Goal: Communication & Community: Answer question/provide support

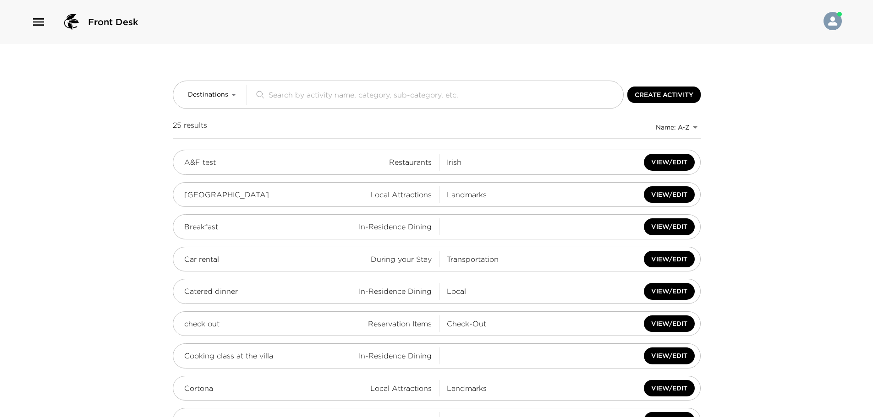
click at [42, 23] on icon "button" at bounding box center [38, 22] width 15 height 15
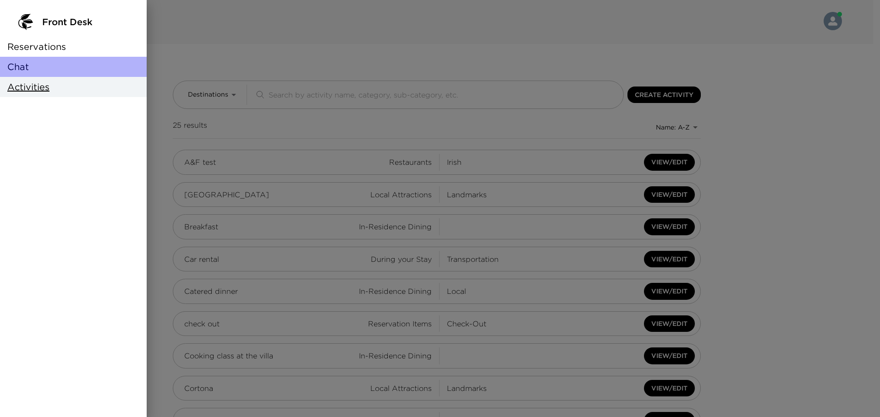
click at [54, 72] on div "Chat" at bounding box center [73, 67] width 147 height 20
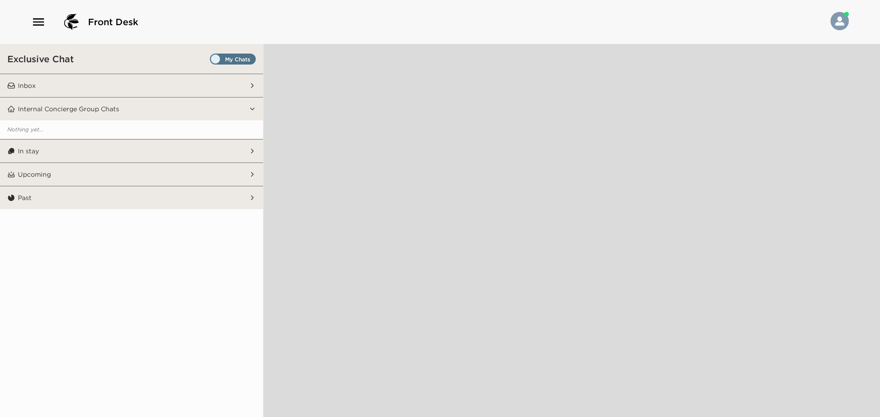
click at [213, 54] on span "Set all destinations" at bounding box center [233, 59] width 46 height 11
click at [212, 61] on input "Set all destinations" at bounding box center [212, 61] width 0 height 0
click at [107, 88] on button "Inbox" at bounding box center [132, 85] width 234 height 23
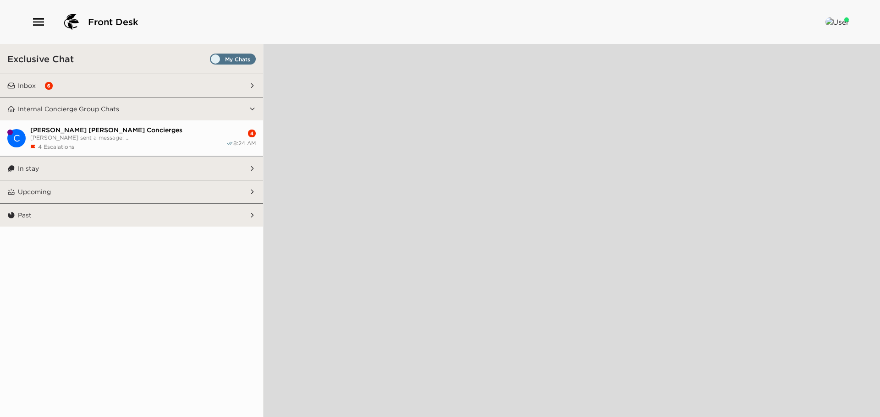
click at [178, 89] on button "Inbox 6" at bounding box center [132, 85] width 234 height 23
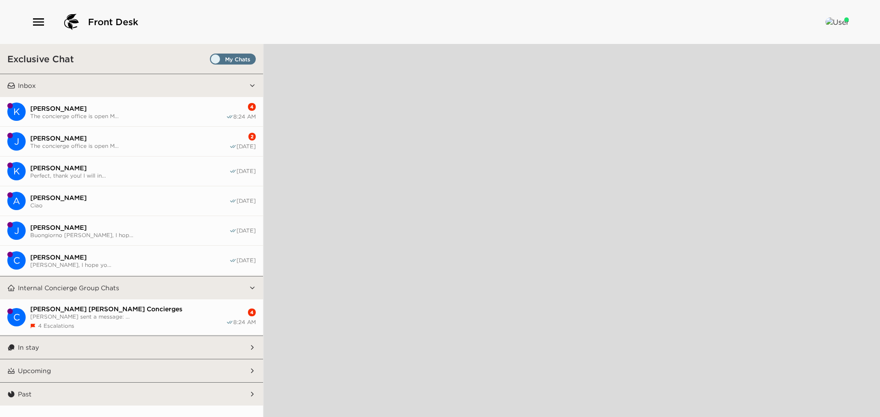
click at [165, 138] on span "[PERSON_NAME]" at bounding box center [129, 138] width 199 height 8
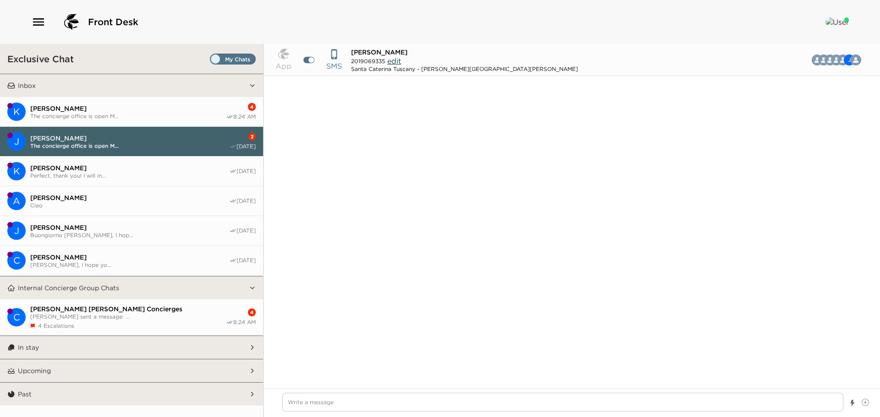
scroll to position [1869, 0]
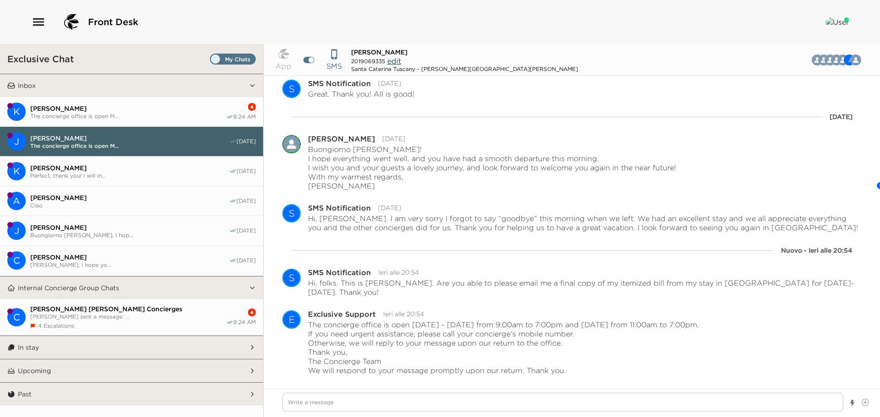
click at [151, 113] on span "The concierge office is open M..." at bounding box center [128, 116] width 196 height 7
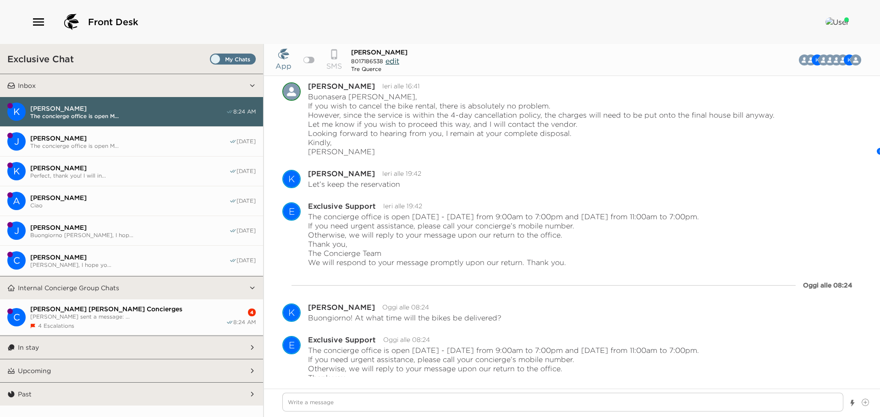
scroll to position [1759, 0]
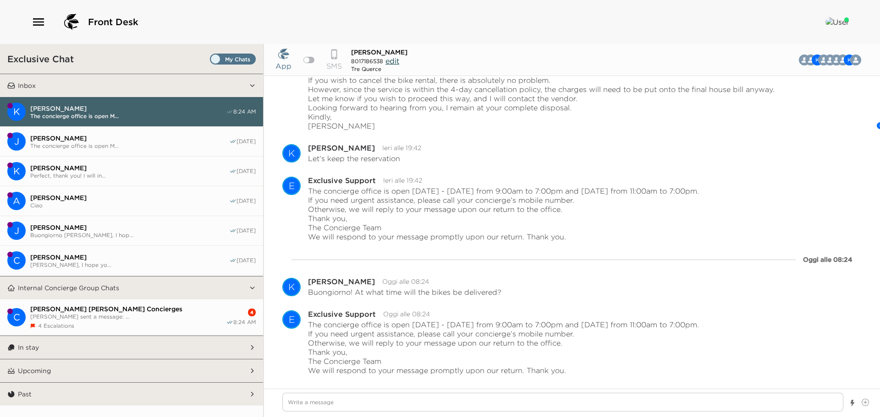
click at [154, 315] on span "[PERSON_NAME] sent a message: ..." at bounding box center [128, 316] width 196 height 7
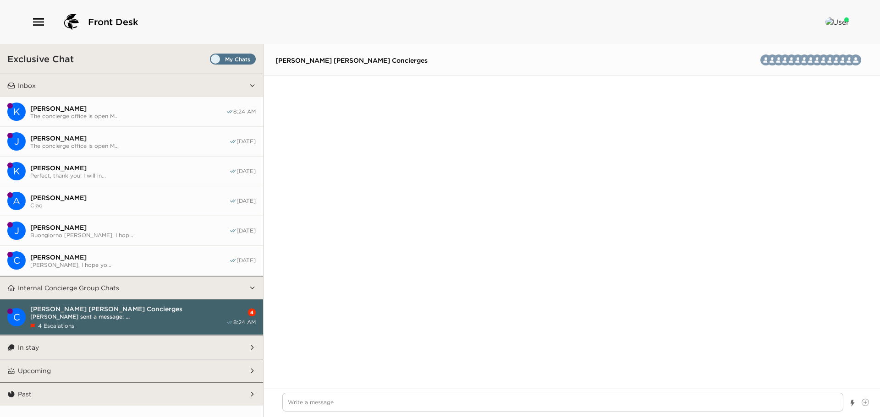
scroll to position [2078, 0]
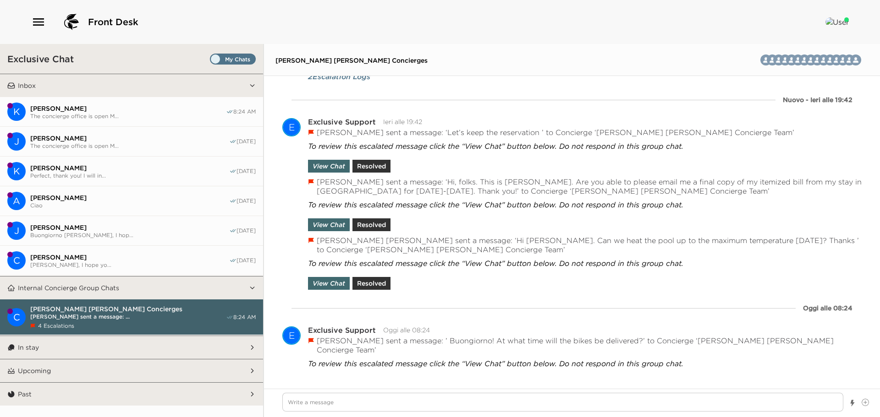
click at [152, 151] on button "J Joshua Weingast The concierge office is open M... 10/01/25" at bounding box center [131, 142] width 263 height 30
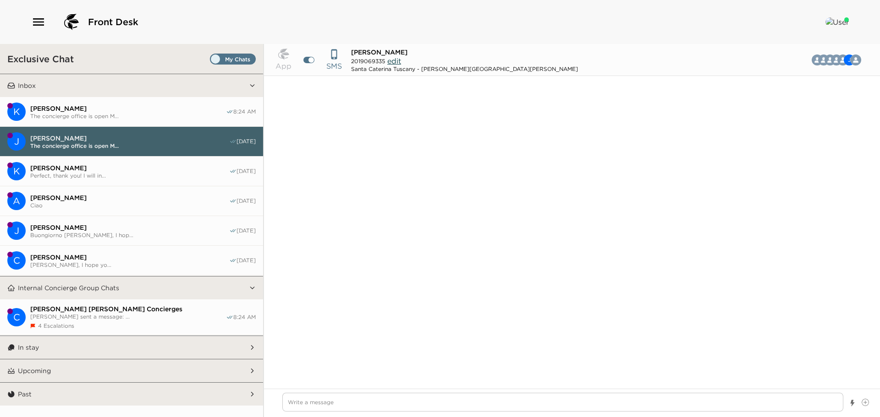
scroll to position [1810, 0]
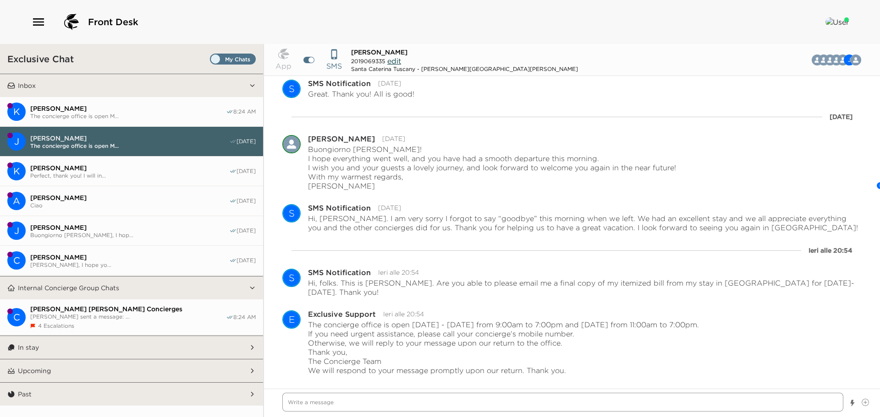
click at [443, 406] on textarea "Write a message" at bounding box center [562, 402] width 561 height 19
type textarea "x"
type textarea "B"
type textarea "x"
type textarea "Bu"
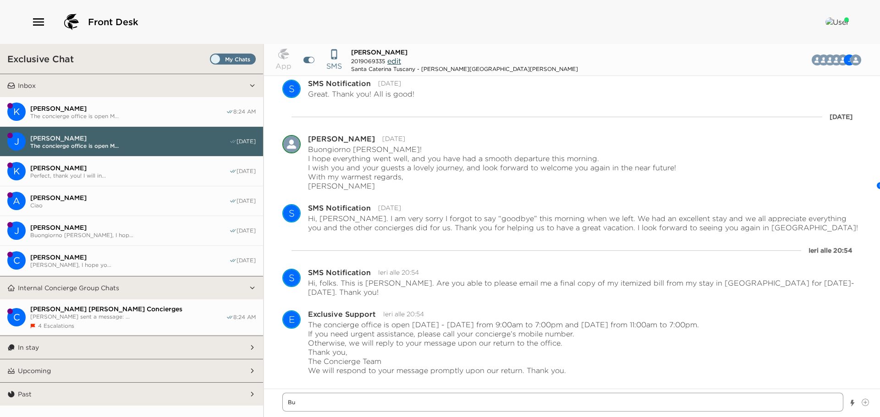
type textarea "x"
type textarea "Buo"
type textarea "x"
type textarea "Buon"
type textarea "x"
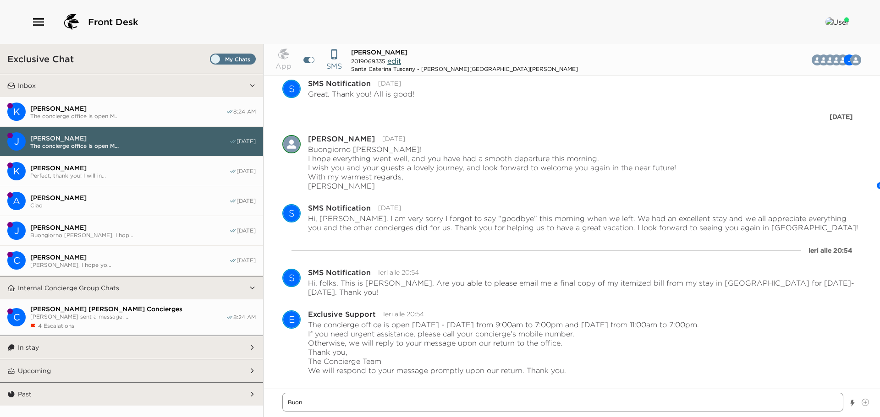
type textarea "Buong"
type textarea "x"
type textarea "Buongi"
type textarea "x"
type textarea "Buongio"
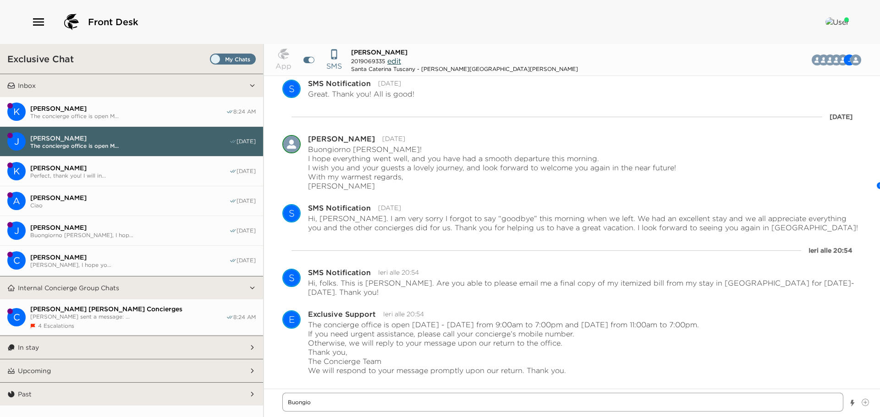
type textarea "x"
type textarea "Buongior"
type textarea "x"
type textarea "Buongiorn"
type textarea "x"
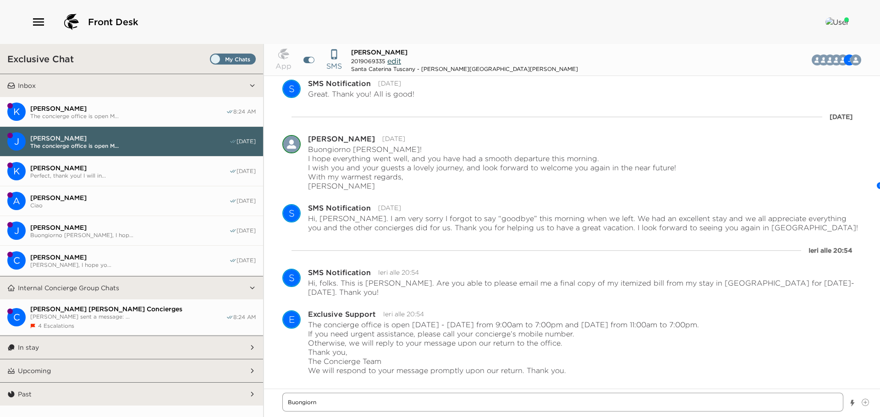
type textarea "Buongiorno"
type textarea "x"
type textarea "Buongiorno"
type textarea "x"
type textarea "Buongiorno M"
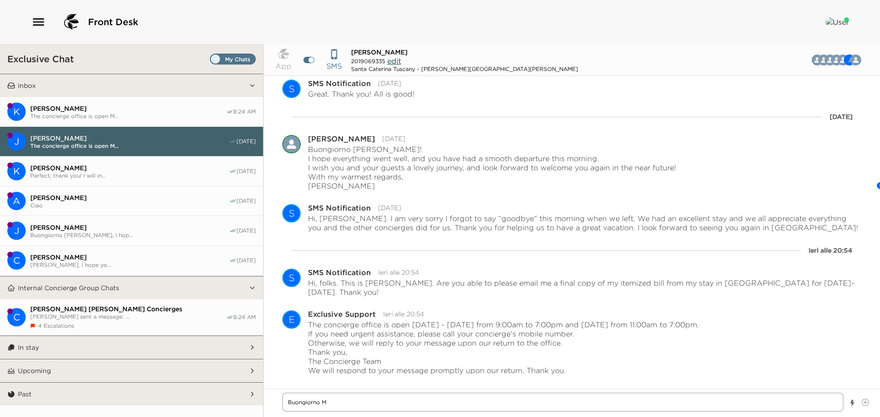
type textarea "x"
type textarea "Buongiorno Mr"
type textarea "x"
type textarea "Buongiorno Mr."
type textarea "x"
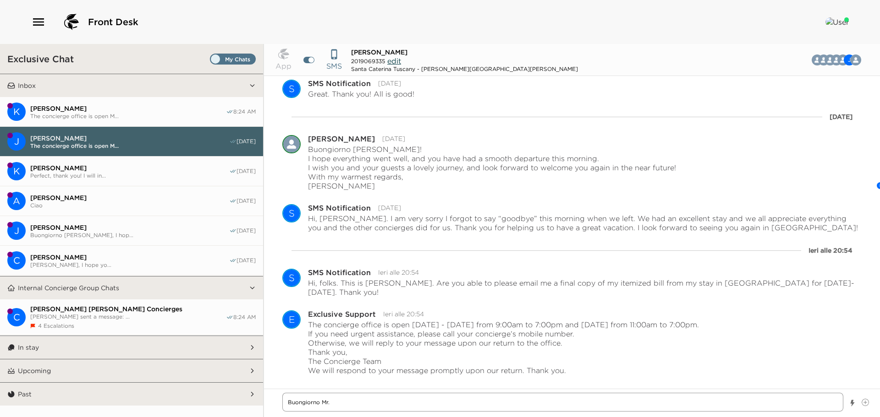
type textarea "Buongiorno Mr."
type textarea "x"
type textarea "Buongiorno Mr. W"
type textarea "x"
type textarea "Buongiorno Mr. We"
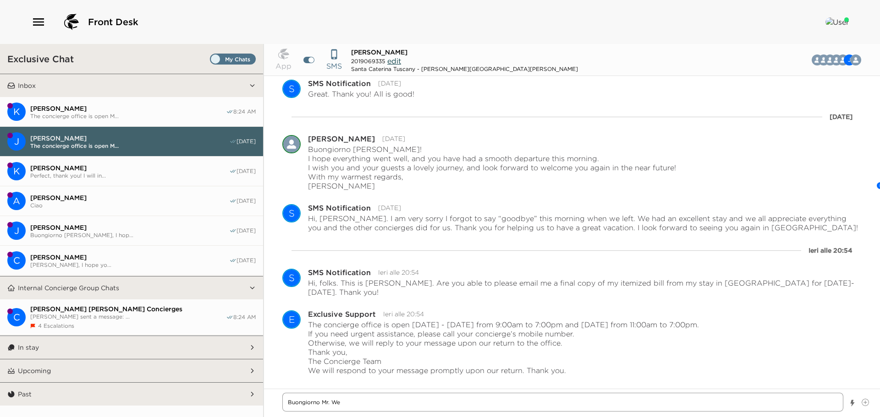
type textarea "x"
type textarea "Buongiorno Mr. Wei"
type textarea "x"
type textarea "Buongiorno Mr. Weig"
type textarea "x"
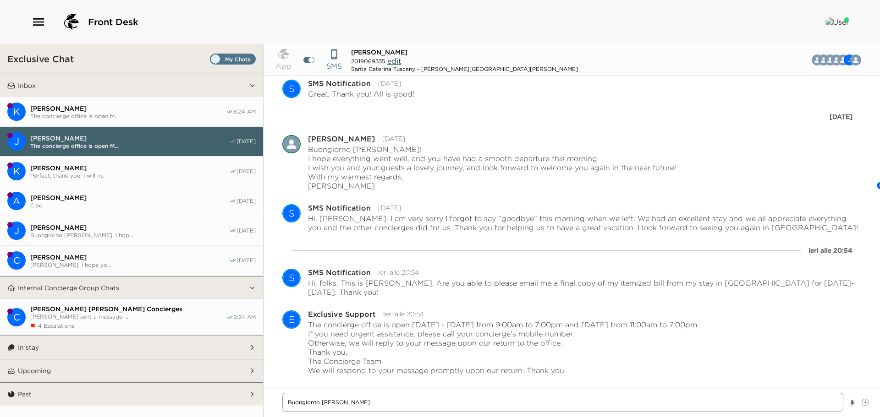
type textarea "Buongiorno Mr. Wei"
type textarea "x"
type textarea "Buongiorno Mr. Wein"
type textarea "x"
type textarea "Buongiorno Mr. Weing"
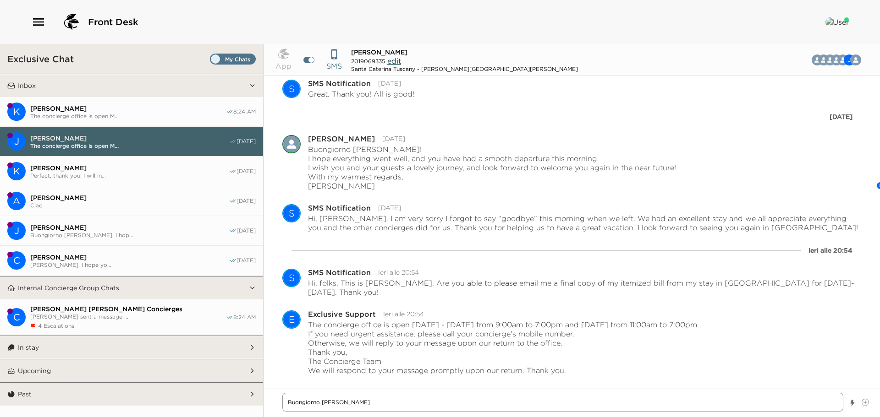
type textarea "x"
type textarea "Buongiorno Mr. Weinga"
type textarea "x"
type textarea "Buongiorno Mr. Weingas"
type textarea "x"
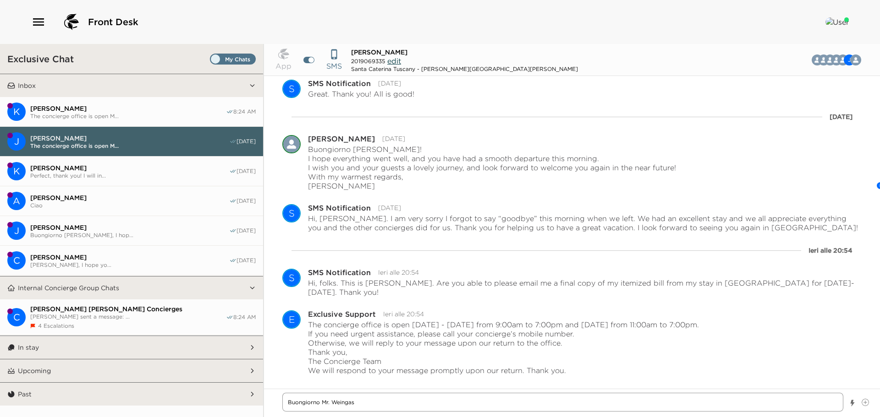
type textarea "Buongiorno Mr. Weingast"
type textarea "x"
type textarea "Buongiorno Mr. Weingast1"
type textarea "x"
type textarea "Buongiorno Mr. Weingast"
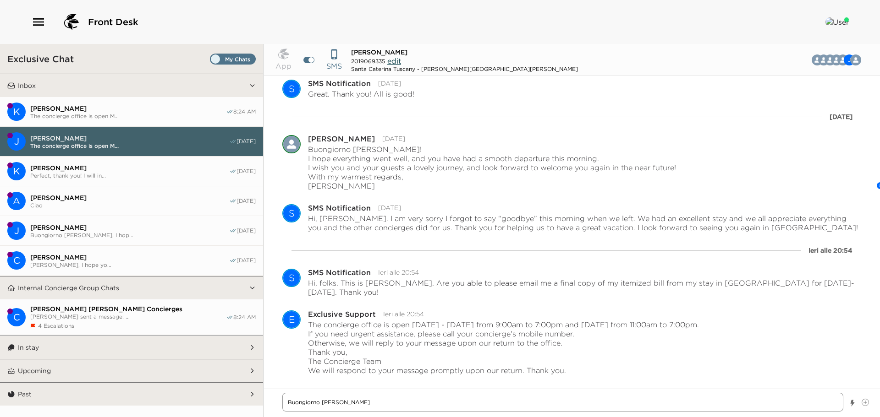
type textarea "x"
type textarea "Buongiorno Mr. Weingast!"
type textarea "x"
type textarea "Buongiorno Mr. Weingast!"
type textarea "x"
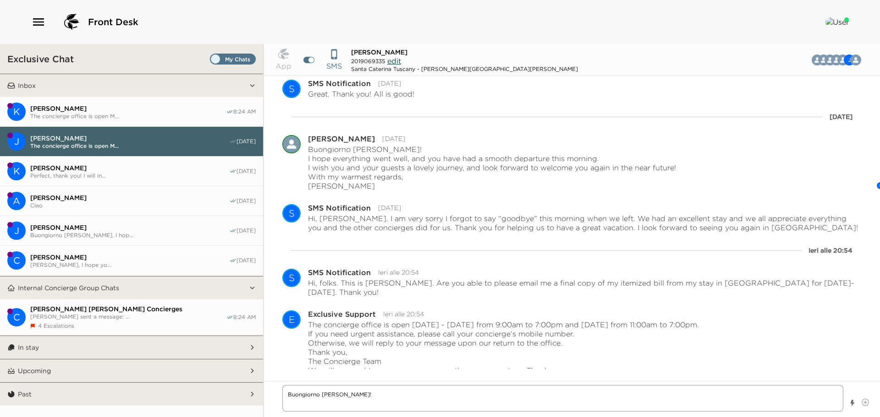
type textarea "Buongiorno Mr. Weingast! I"
type textarea "x"
type textarea "Buongiorno Mr. Weingast! It"
type textarea "x"
type textarea "Buongiorno Mr. Weingast! It"
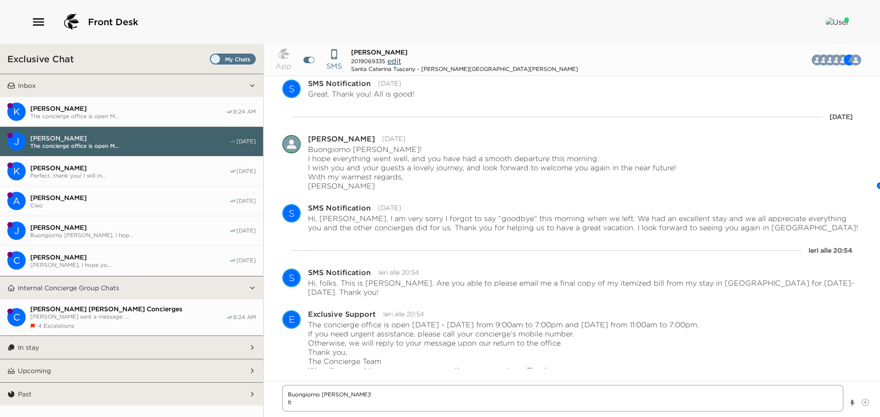
type textarea "x"
type textarea "Buongiorno Mr. Weingast! It i"
type textarea "x"
type textarea "Buongiorno Mr. Weingast! It is"
type textarea "x"
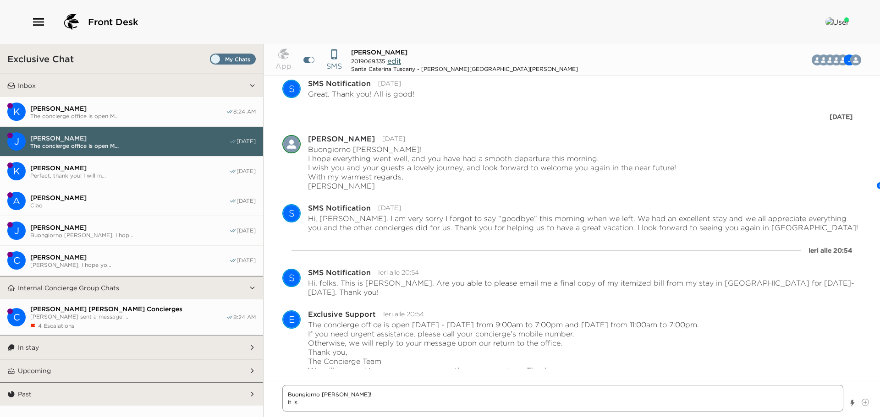
type textarea "Buongiorno Mr. Weingast! It is"
type textarea "x"
type textarea "Buongiorno Mr. Weingast! It is a"
type textarea "x"
type textarea "Buongiorno Mr. Weingast! It is a"
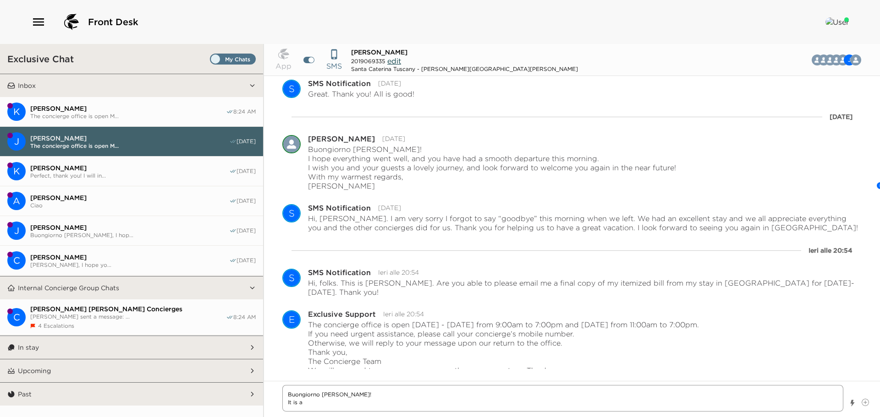
type textarea "x"
type textarea "Buongiorno Mr. Weingast! It is a p"
type textarea "x"
type textarea "Buongiorno Mr. Weingast! It is a pl"
type textarea "x"
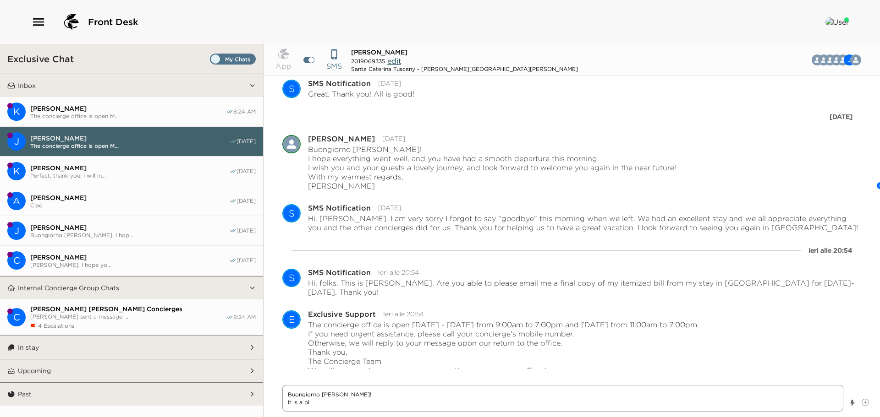
type textarea "Buongiorno Mr. Weingast! It is a ple"
type textarea "x"
type textarea "Buongiorno Mr. Weingast! It is a plea"
type textarea "x"
type textarea "Buongiorno Mr. Weingast! It is a pleas"
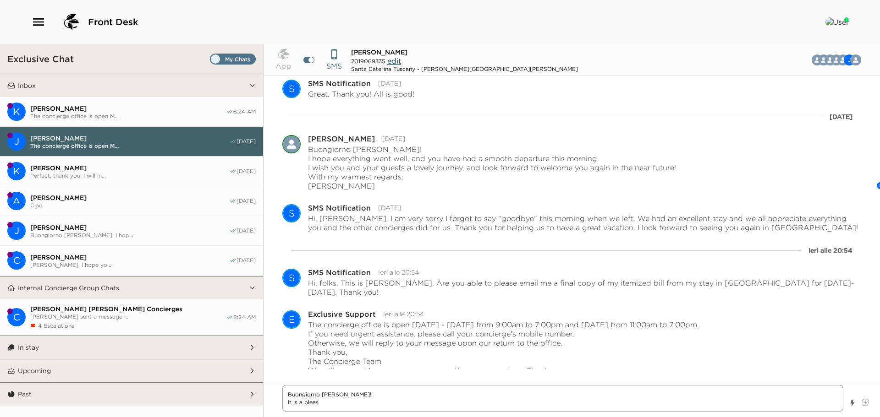
type textarea "x"
type textarea "Buongiorno Mr. Weingast! It is a pleasu"
type textarea "x"
type textarea "Buongiorno Mr. Weingast! It is a pleasur"
type textarea "x"
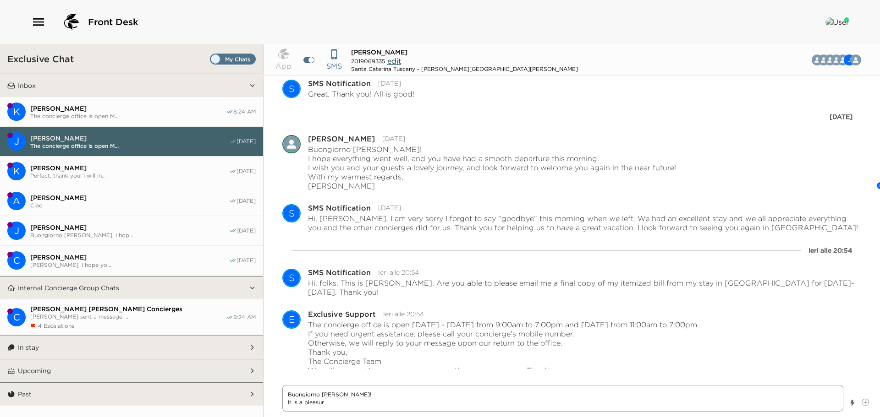
type textarea "Buongiorno Mr. Weingast! It is a pleasure"
type textarea "x"
type textarea "Buongiorno Mr. Weingast! It is a pleasuret"
type textarea "x"
type textarea "Buongiorno Mr. Weingast! It is a pleasure"
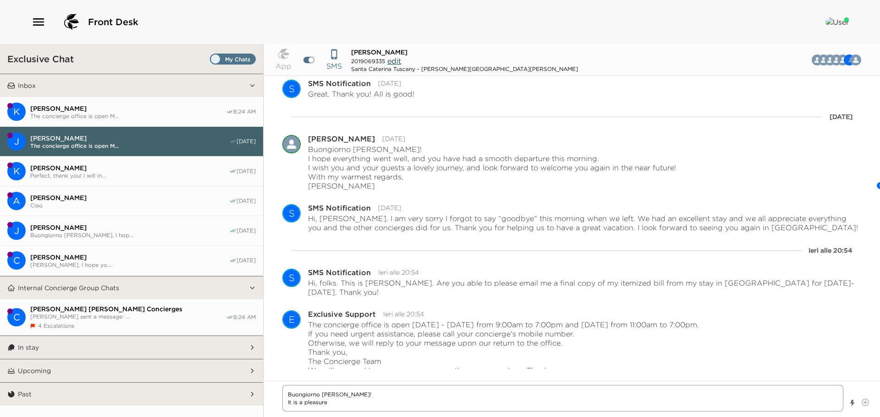
type textarea "x"
type textarea "Buongiorno Mr. Weingast! It is a pleasure"
type textarea "x"
type textarea "Buongiorno Mr. Weingast! It is a pleasure t"
type textarea "x"
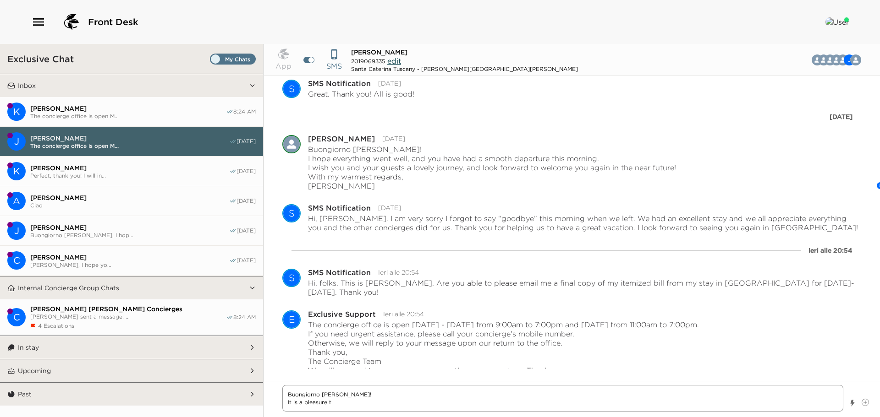
type textarea "Buongiorno Mr. Weingast! It is a pleasure to"
type textarea "x"
type textarea "Buongiorno Mr. Weingast! It is a pleasure to"
type textarea "x"
type textarea "Buongiorno Mr. Weingast! It is a pleasure to h"
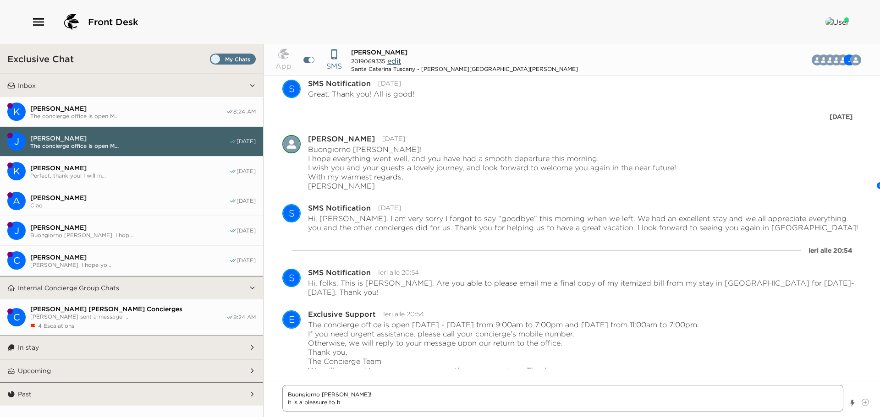
type textarea "x"
type textarea "Buongiorno Mr. Weingast! It is a pleasure to he"
type textarea "x"
type textarea "Buongiorno Mr. Weingast! It is a pleasure to hea"
type textarea "x"
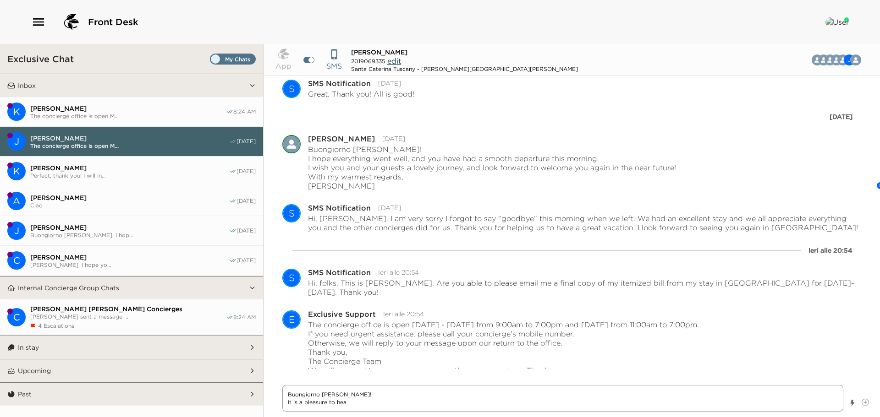
type textarea "Buongiorno Mr. Weingast! It is a pleasure to hear"
type textarea "x"
type textarea "Buongiorno Mr. Weingast! It is a pleasure to hear"
type textarea "x"
type textarea "Buongiorno Mr. Weingast! It is a pleasure to hear b"
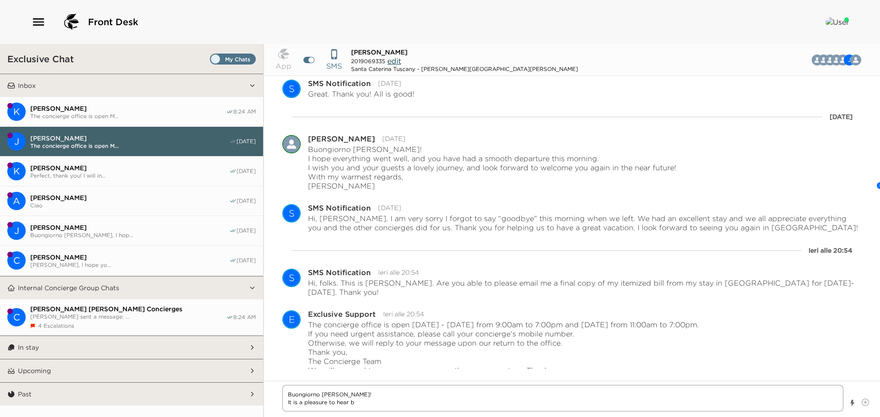
type textarea "x"
type textarea "Buongiorno Mr. Weingast! It is a pleasure to hear ba"
type textarea "x"
type textarea "Buongiorno Mr. Weingast! It is a pleasure to hear bac"
type textarea "x"
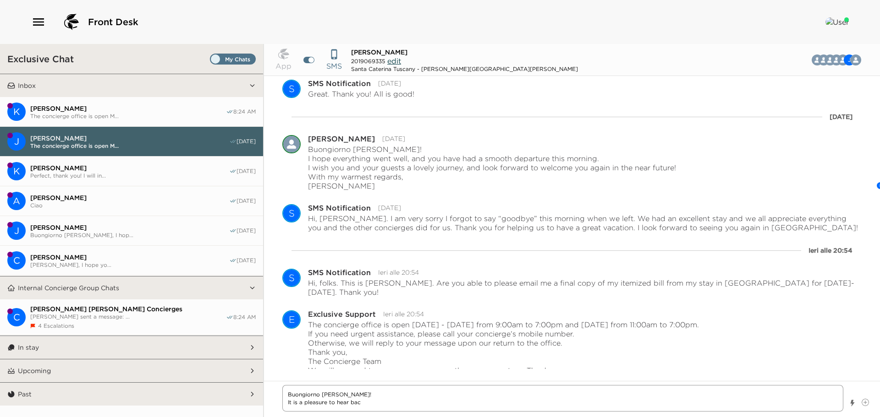
type textarea "Buongiorno Mr. Weingast! It is a pleasure to hear back"
type textarea "x"
type textarea "Buongiorno Mr. Weingast! It is a pleasure to hear back"
type textarea "x"
type textarea "Buongiorno Mr. Weingast! It is a pleasure to hear back f"
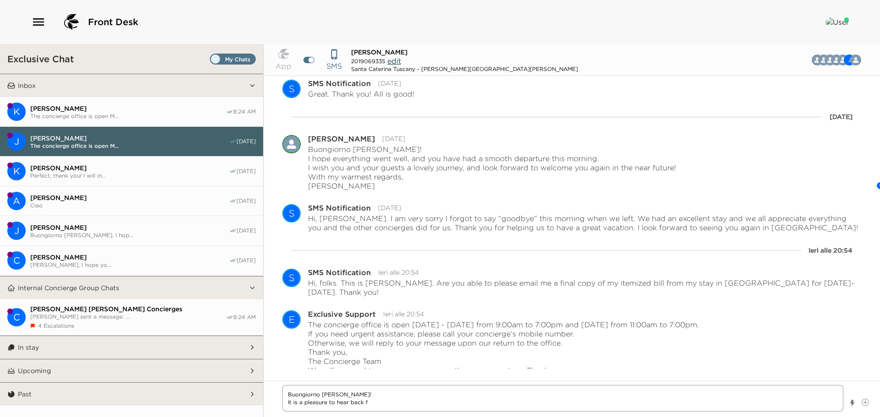
type textarea "x"
type textarea "Buongiorno Mr. Weingast! It is a pleasure to hear back fr"
type textarea "x"
type textarea "Buongiorno Mr. Weingast! It is a pleasure to hear back fro"
type textarea "x"
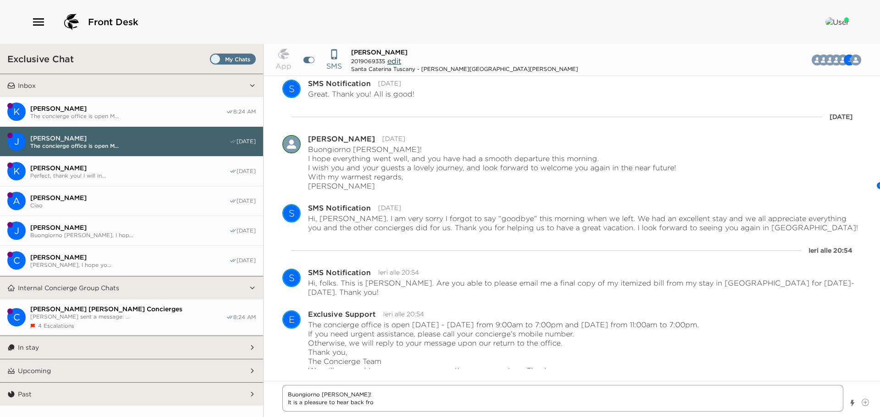
type textarea "Buongiorno Mr. Weingast! It is a pleasure to hear back from"
type textarea "x"
type textarea "Buongiorno Mr. Weingast! It is a pleasure to hear back from"
type textarea "x"
type textarea "Buongiorno Mr. Weingast! It is a pleasure to hear back from y"
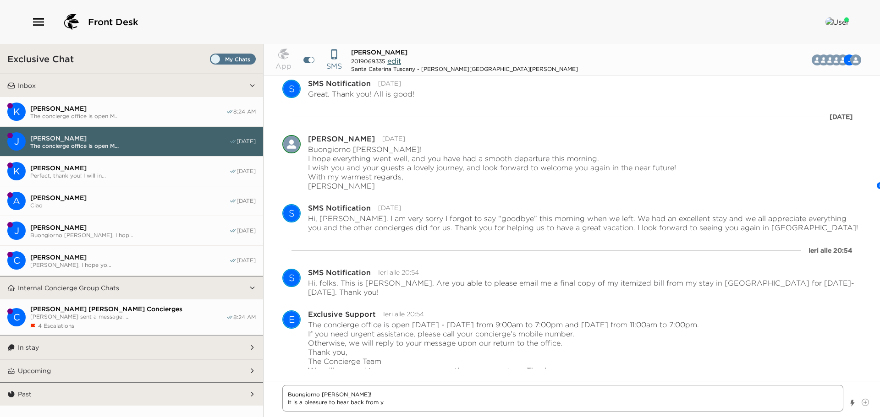
type textarea "x"
type textarea "Buongiorno Mr. Weingast! It is a pleasure to hear back from yu"
type textarea "x"
type textarea "Buongiorno Mr. Weingast! It is a pleasure to hear back from y"
type textarea "x"
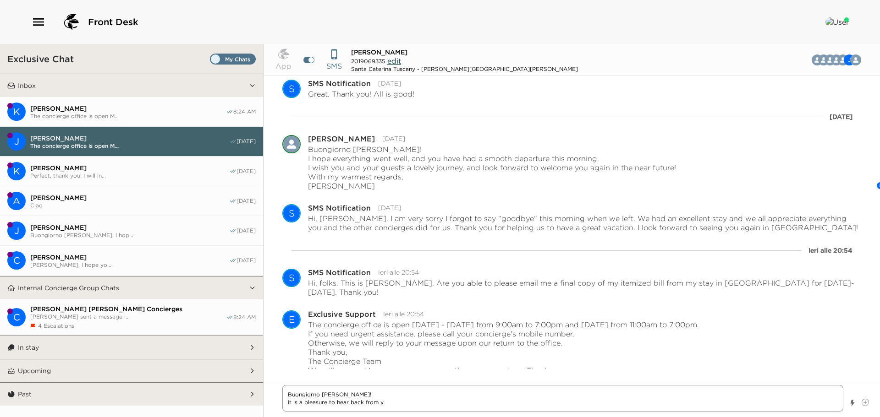
type textarea "Buongiorno Mr. Weingast! It is a pleasure to hear back from yo"
type textarea "x"
type textarea "Buongiorno Mr. Weingast! It is a pleasure to hear back from you"
type textarea "x"
type textarea "Buongiorno Mr. Weingast! It is a pleasure to hear back from you"
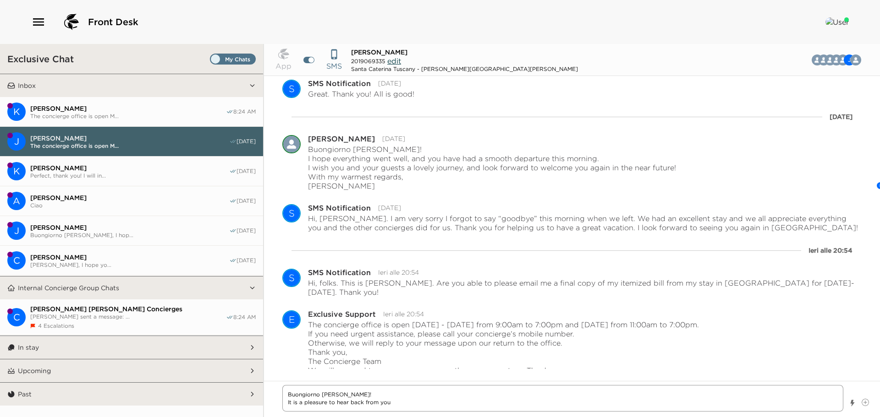
type textarea "x"
type textarea "Buongiorno Mr. Weingast! It is a pleasure to hear back from you :"
type textarea "x"
type textarea "Buongiorno Mr. Weingast! It is a pleasure to hear back from you :)"
type textarea "x"
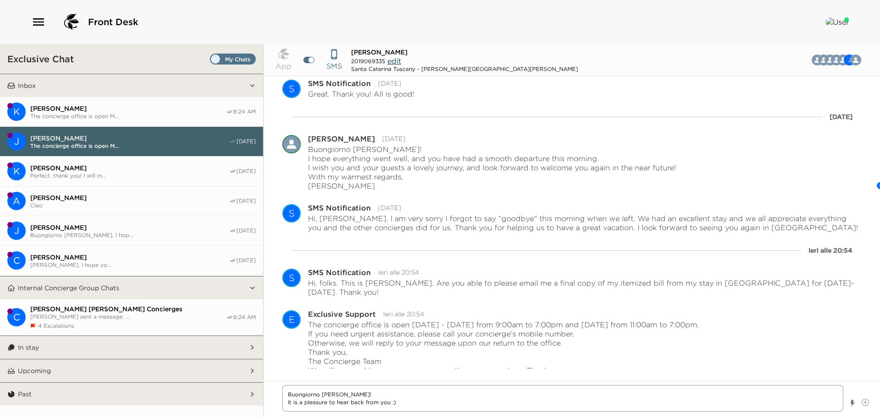
type textarea "Buongiorno Mr. Weingast! It is a pleasure to hear back from you :)"
type textarea "x"
type textarea "Buongiorno Mr. Weingast! It is a pleasure to hear back from you :) O"
type textarea "x"
type textarea "Buongiorno Mr. Weingast! It is a pleasure to hear back from you :) Of"
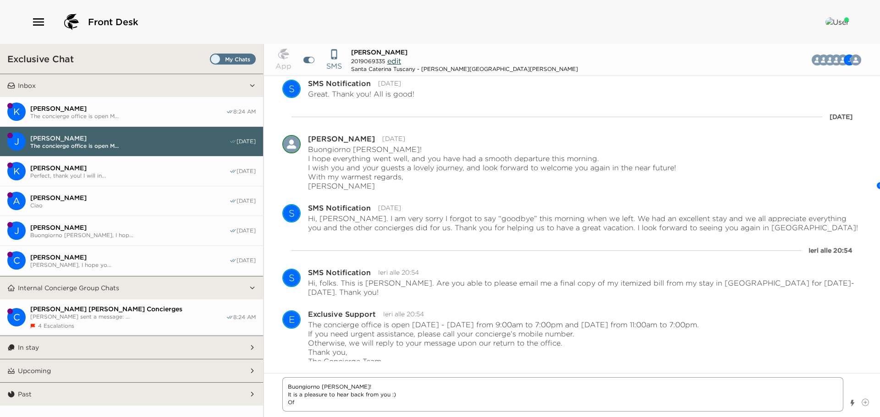
type textarea "x"
type textarea "Buongiorno Mr. Weingast! It is a pleasure to hear back from you :) Of"
type textarea "x"
type textarea "Buongiorno Mr. Weingast! It is a pleasure to hear back from you :) Of c"
type textarea "x"
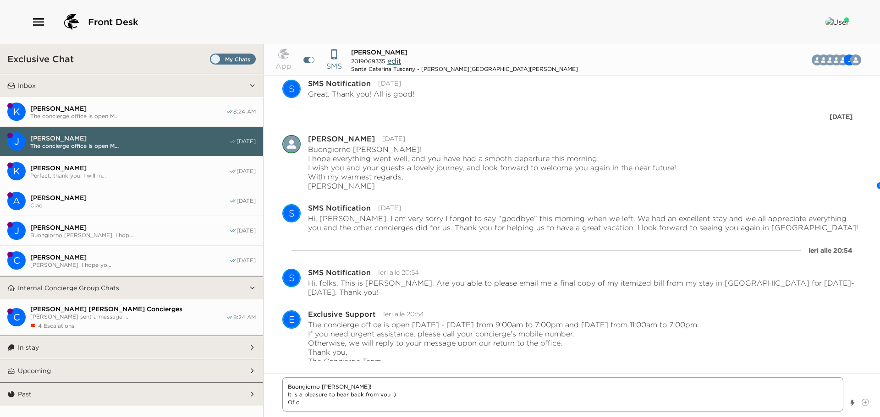
type textarea "Buongiorno Mr. Weingast! It is a pleasure to hear back from you :) Of co"
type textarea "x"
type textarea "Buongiorno Mr. Weingast! It is a pleasure to hear back from you :) Of cou"
type textarea "x"
type textarea "Buongiorno Mr. Weingast! It is a pleasure to hear back from you :) Of cour"
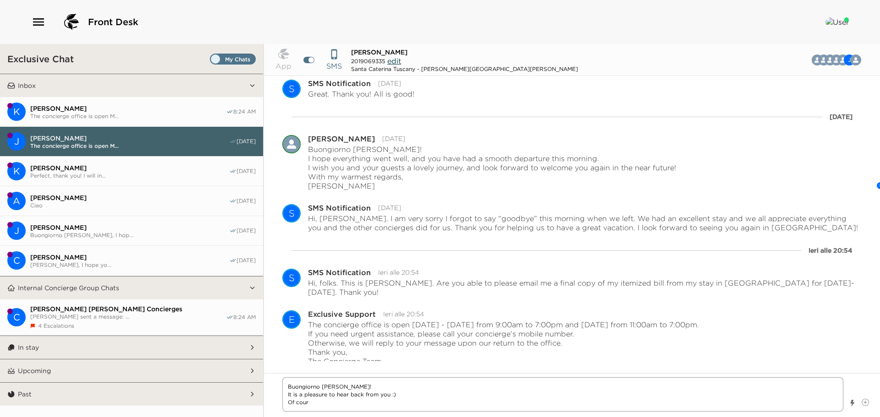
type textarea "x"
type textarea "Buongiorno Mr. Weingast! It is a pleasure to hear back from you :) Of cours"
type textarea "x"
type textarea "Buongiorno Mr. Weingast! It is a pleasure to hear back from you :) Of course"
type textarea "x"
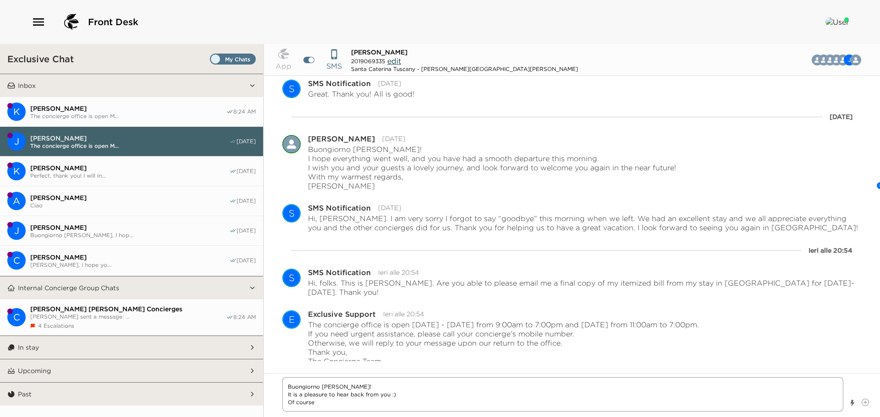
type textarea "Buongiorno Mr. Weingast! It is a pleasure to hear back from you :) Of course,"
type textarea "x"
type textarea "Buongiorno Mr. Weingast! It is a pleasure to hear back from you :) Of course,I"
type textarea "x"
type textarea "Buongiorno Mr. Weingast! It is a pleasure to hear back from you :) Of course,"
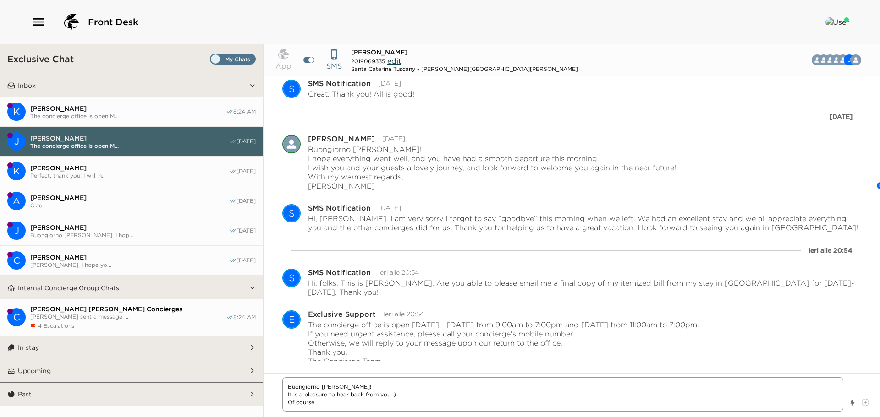
type textarea "x"
type textarea "Buongiorno Mr. Weingast! It is a pleasure to hear back from you :) Of course,"
type textarea "x"
type textarea "Buongiorno Mr. Weingast! It is a pleasure to hear back from you :) Of course, I"
type textarea "x"
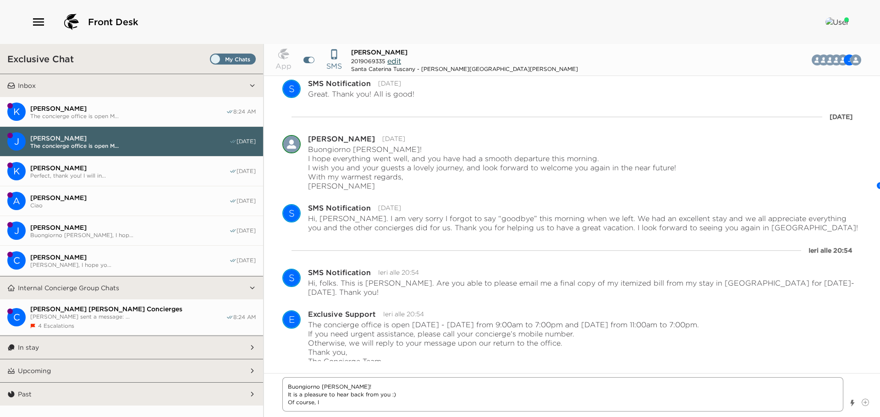
type textarea "Buongiorno Mr. Weingast! It is a pleasure to hear back from you :) Of course, I"
type textarea "x"
type textarea "Buongiorno Mr. Weingast! It is a pleasure to hear back from you :) Of course, I…"
type textarea "x"
type textarea "Buongiorno Mr. Weingast! It is a pleasure to hear back from you :) Of course, I…"
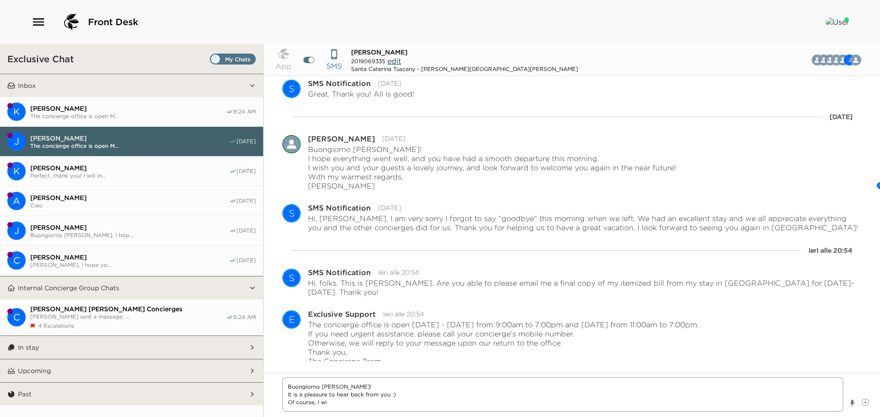
type textarea "x"
type textarea "Buongiorno Mr. Weingast! It is a pleasure to hear back from you :) Of course, I…"
type textarea "x"
type textarea "Buongiorno Mr. Weingast! It is a pleasure to hear back from you :) Of course, I…"
type textarea "x"
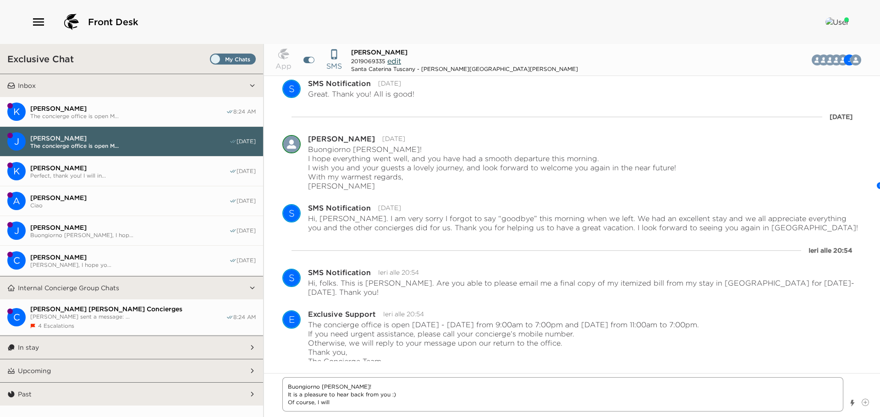
type textarea "Buongiorno Mr. Weingast! It is a pleasure to hear back from you :) Of course, I…"
type textarea "x"
type textarea "Buongiorno Mr. Weingast! It is a pleasure to hear back from you :) Of course, I…"
type textarea "x"
type textarea "Buongiorno Mr. Weingast! It is a pleasure to hear back from you :) Of course, I…"
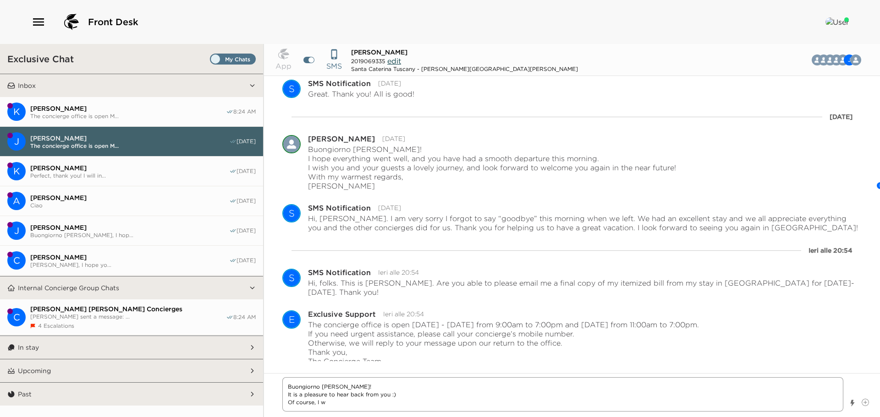
type textarea "x"
type textarea "Buongiorno Mr. Weingast! It is a pleasure to hear back from you :) Of course, I"
type textarea "x"
type textarea "Buongiorno Mr. Weingast! It is a pleasure to hear back from you :) Of course, I"
type textarea "x"
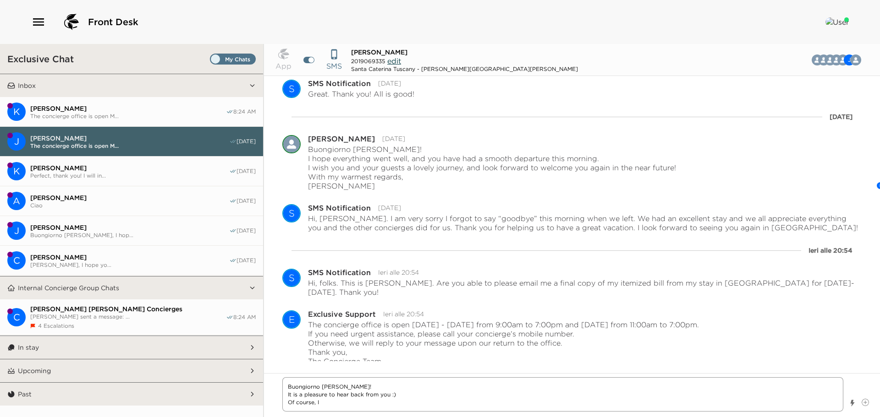
type textarea "Buongiorno Mr. Weingast! It is a pleasure to hear back from you :) Of course,"
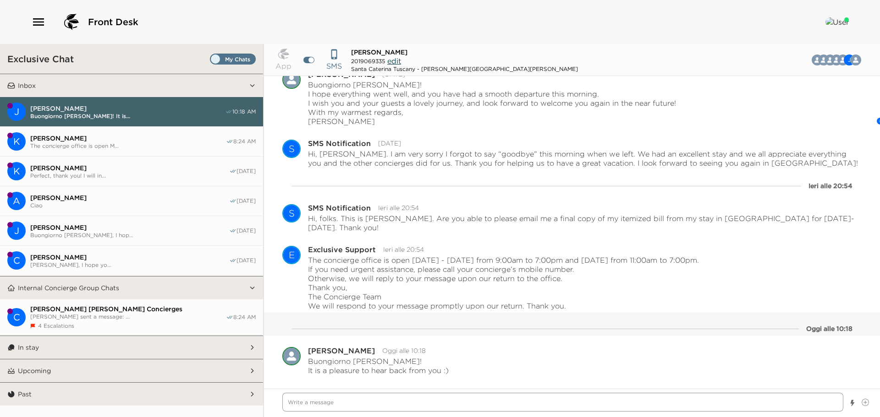
scroll to position [1911, 0]
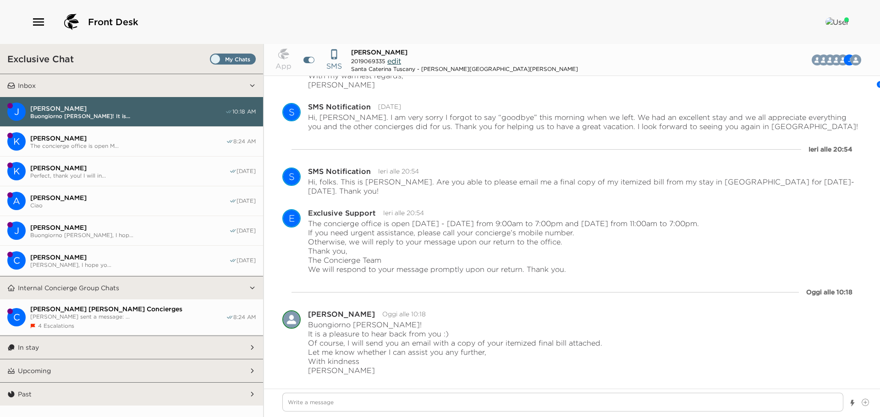
click at [162, 323] on div "4 Escalations" at bounding box center [128, 326] width 196 height 7
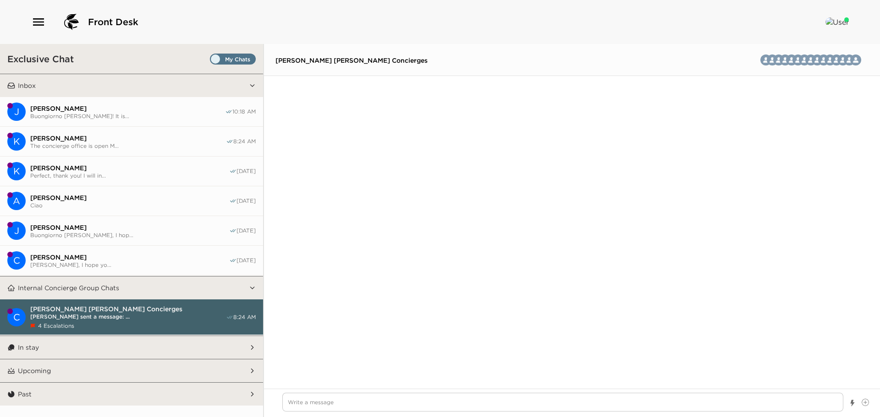
scroll to position [2036, 0]
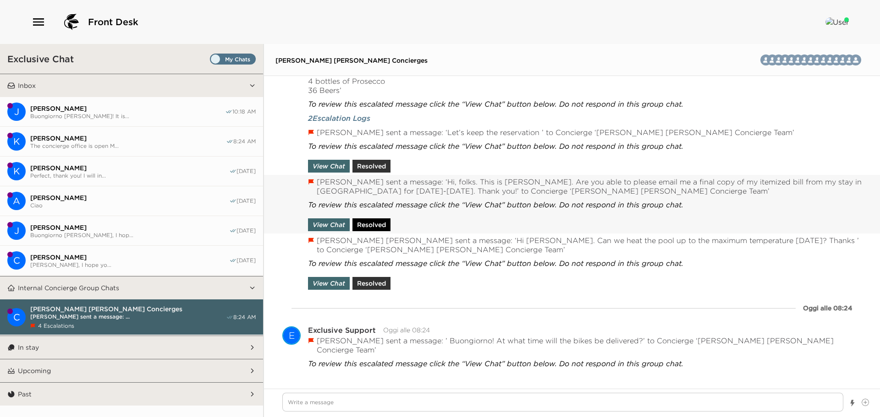
click at [384, 222] on button "Resolved" at bounding box center [371, 225] width 38 height 13
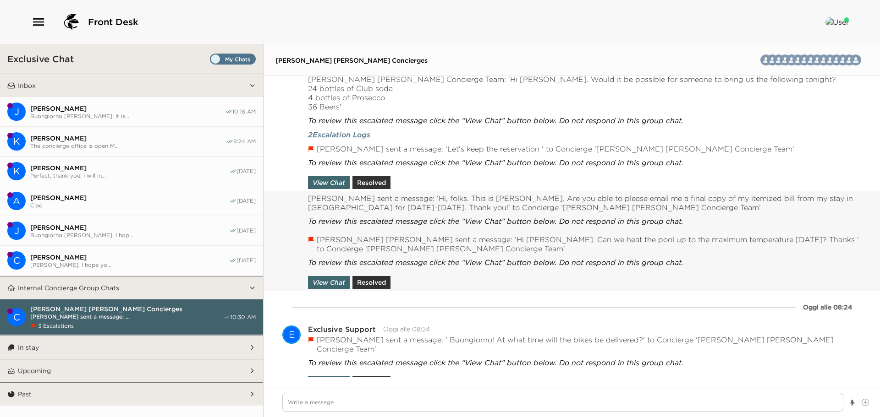
scroll to position [2030, 0]
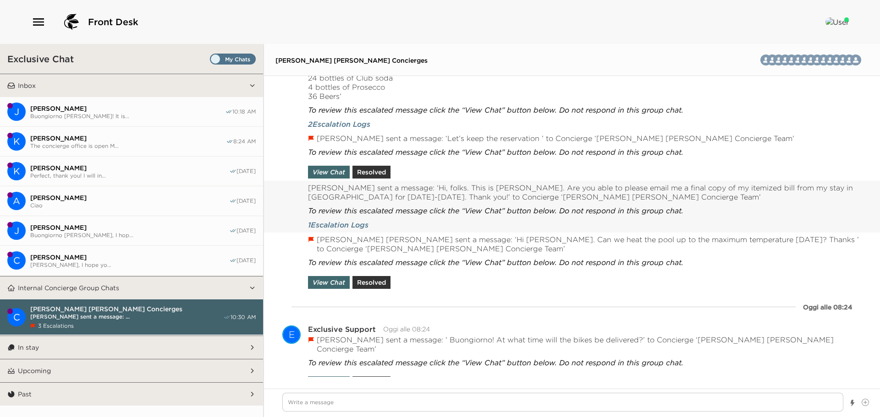
click at [142, 132] on button "K Kip Wadsworth The concierge office is open M... 8:24 AM" at bounding box center [131, 142] width 263 height 30
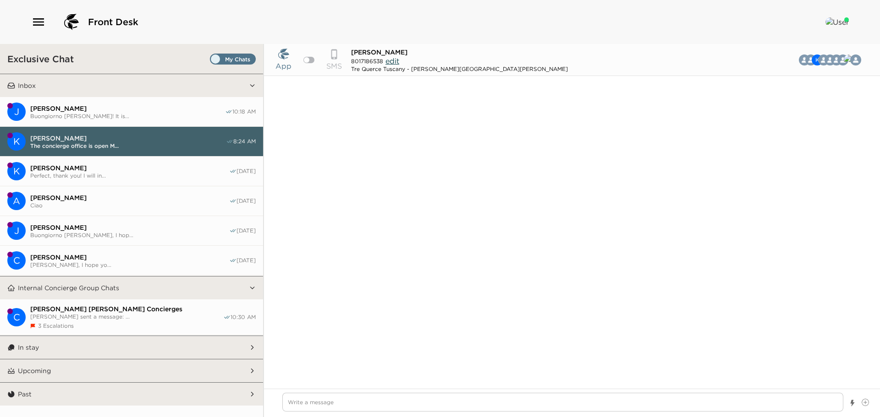
scroll to position [1754, 0]
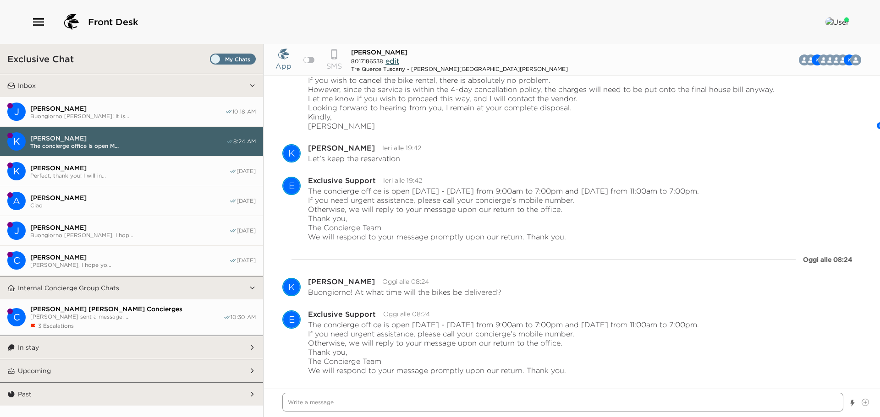
click at [559, 400] on textarea "Write a message" at bounding box center [562, 402] width 561 height 19
click at [561, 405] on textarea "Write a message" at bounding box center [562, 402] width 561 height 19
click at [395, 410] on textarea "Write a message" at bounding box center [562, 402] width 561 height 19
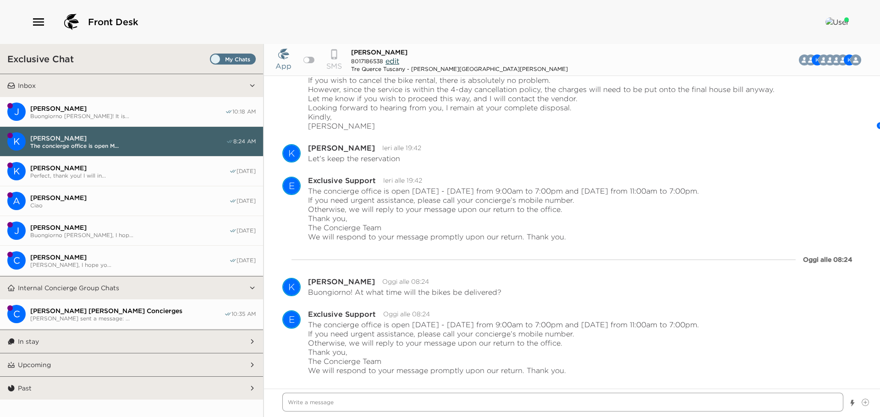
scroll to position [1796, 0]
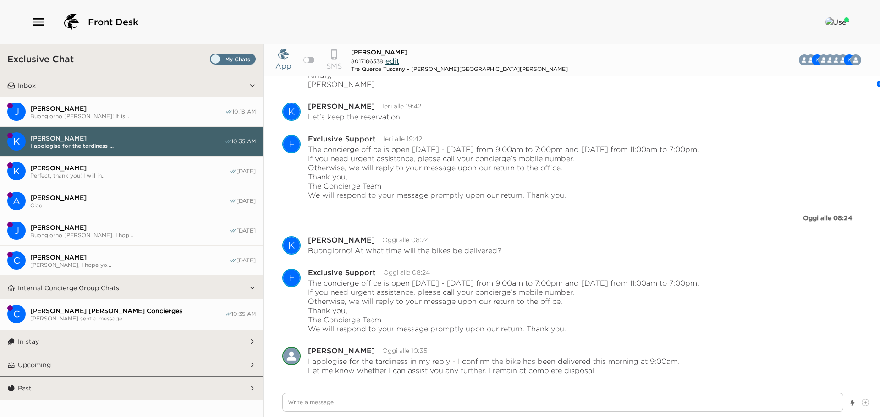
click at [91, 110] on span "[PERSON_NAME]" at bounding box center [127, 108] width 195 height 8
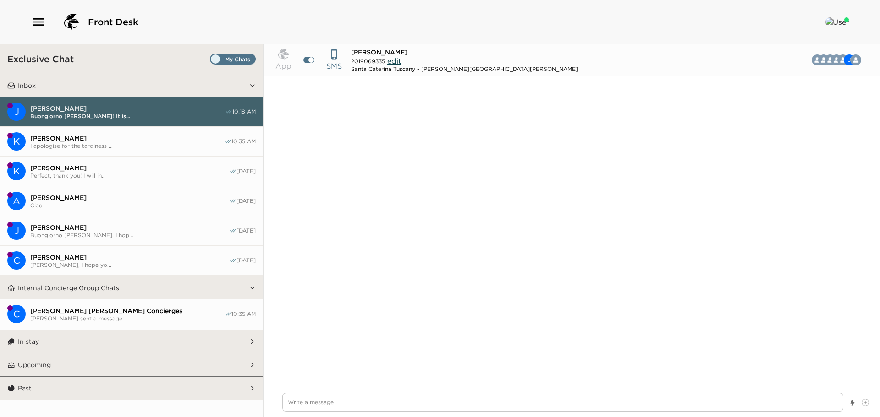
scroll to position [2012, 0]
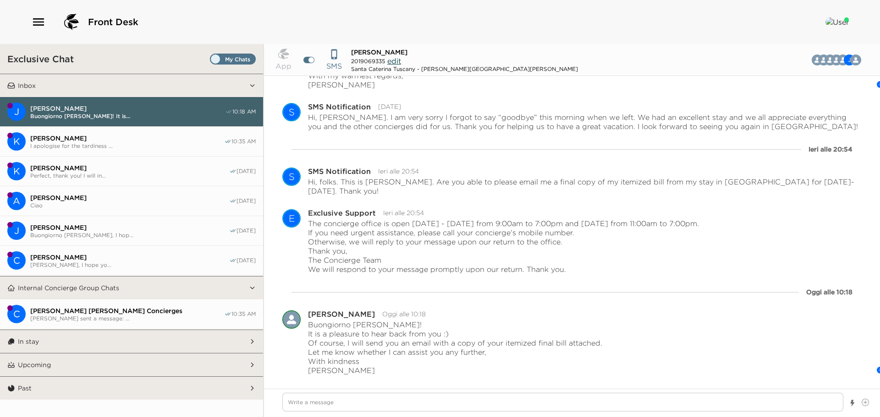
click at [144, 346] on button "In stay" at bounding box center [132, 341] width 234 height 23
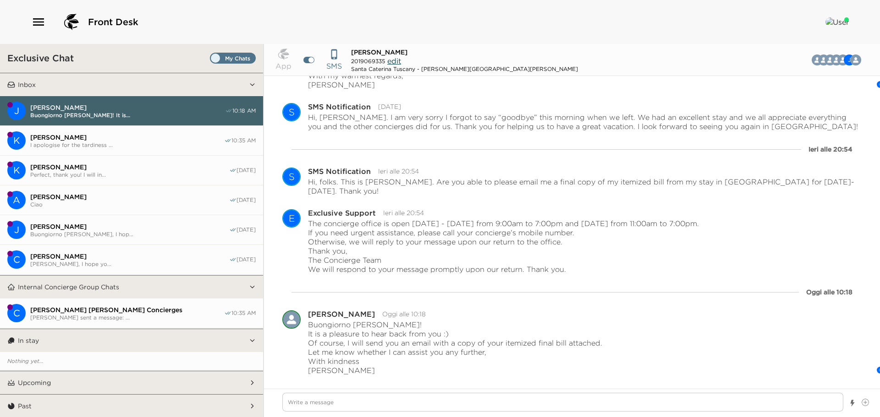
scroll to position [0, 0]
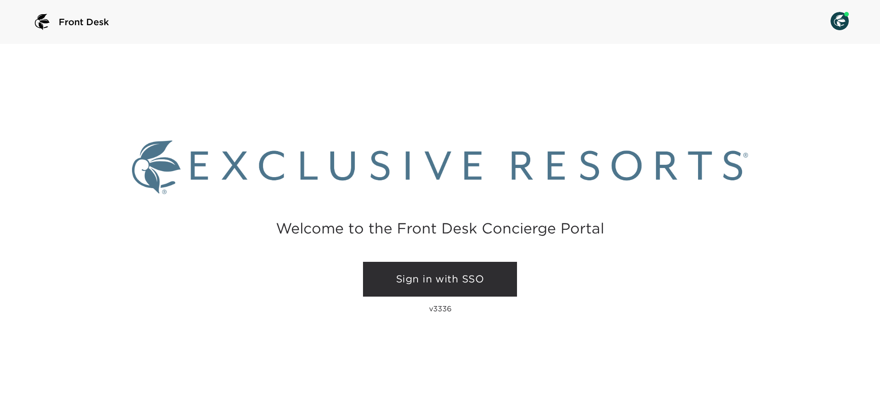
click at [479, 282] on link "Sign in with SSO" at bounding box center [440, 279] width 154 height 35
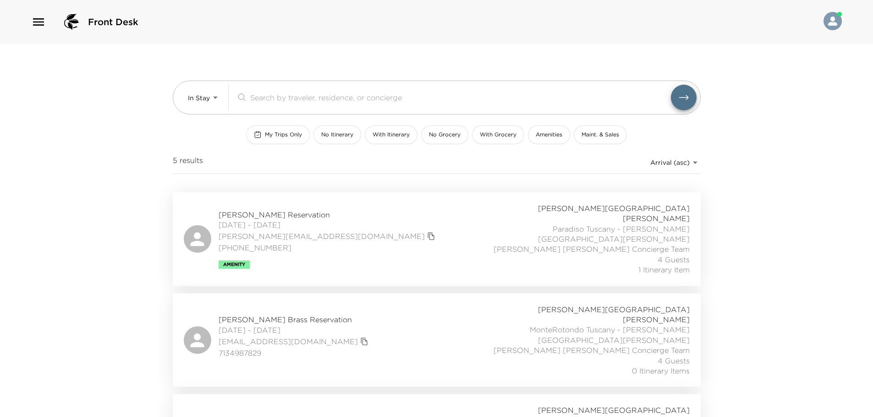
click at [33, 18] on icon "button" at bounding box center [38, 21] width 11 height 7
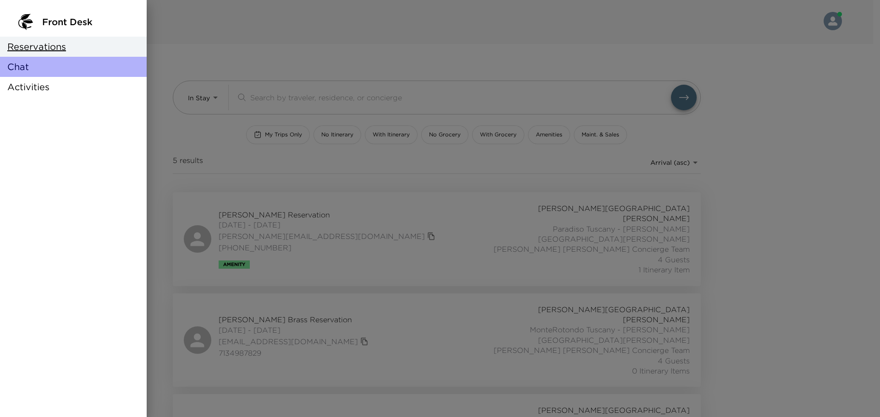
click at [43, 61] on div "Chat" at bounding box center [73, 67] width 147 height 20
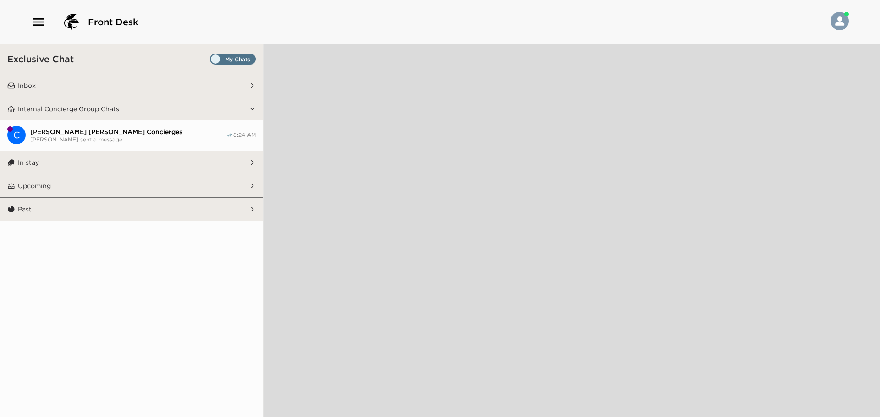
click at [235, 60] on span "Set all destinations" at bounding box center [233, 61] width 46 height 11
click at [212, 61] on input "Set all destinations" at bounding box center [212, 61] width 0 height 0
click at [202, 89] on button "Inbox" at bounding box center [132, 85] width 234 height 23
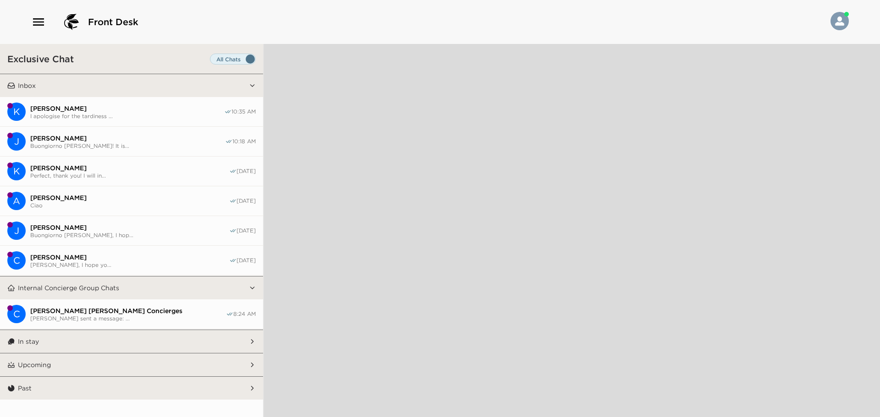
click at [153, 170] on span "[PERSON_NAME]" at bounding box center [129, 168] width 199 height 8
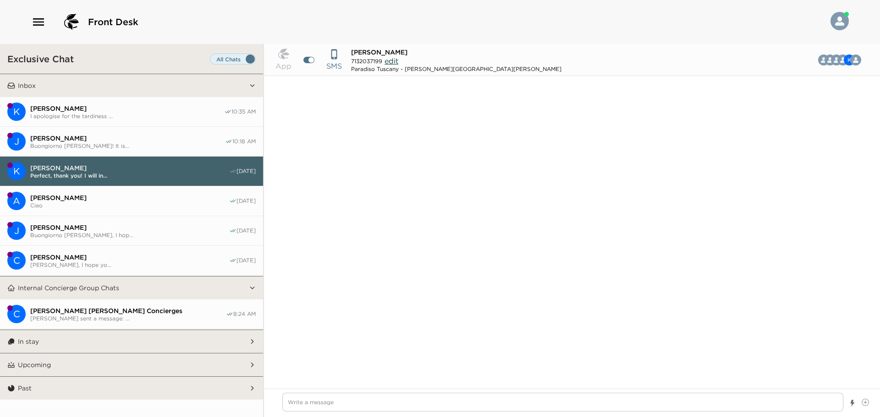
scroll to position [1287, 0]
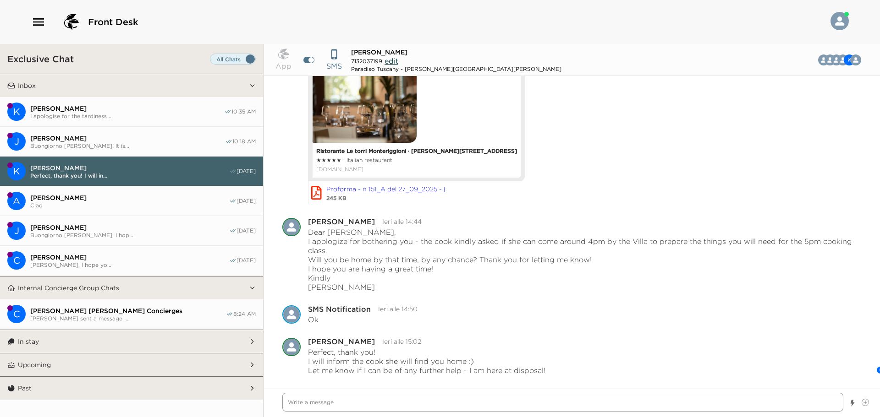
click at [481, 398] on textarea "Write a message" at bounding box center [562, 402] width 561 height 19
type textarea "x"
type textarea "D"
type textarea "x"
type textarea "De"
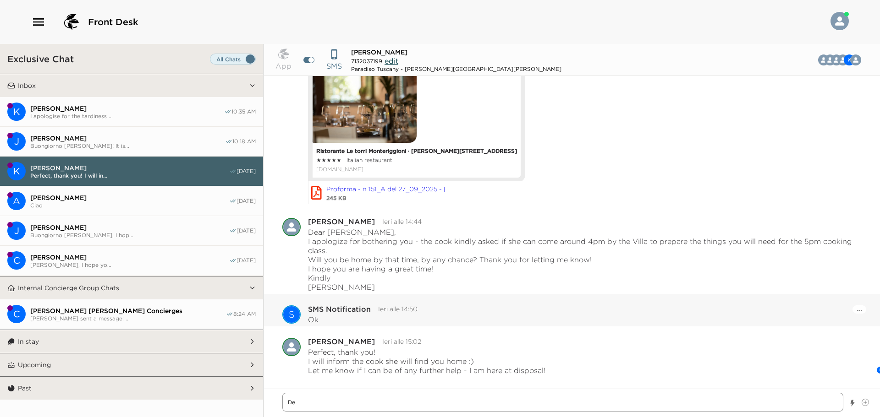
type textarea "x"
type textarea "Dea"
type textarea "x"
type textarea "Dear"
type textarea "x"
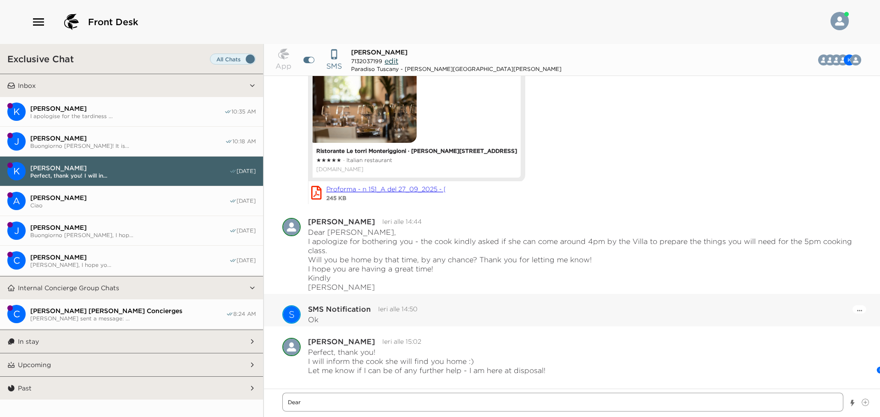
type textarea "Dear"
type textarea "x"
type textarea "Dear M"
type textarea "x"
type textarea "Dear Mr"
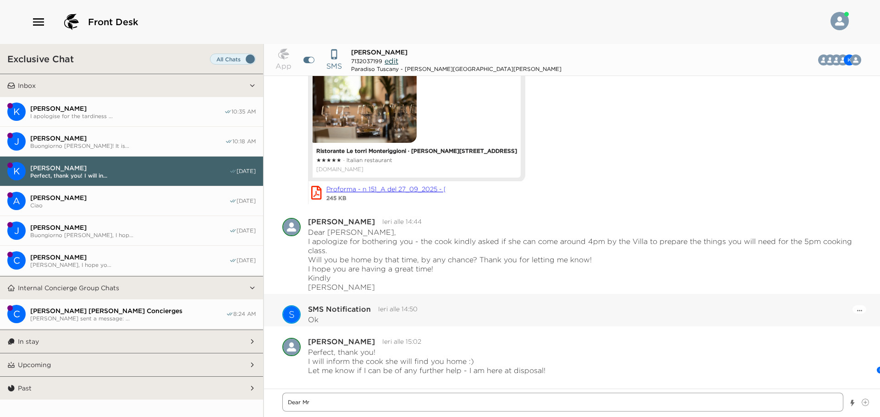
type textarea "x"
type textarea "Dear Mrs"
type textarea "x"
type textarea "Dear Mrs"
type textarea "x"
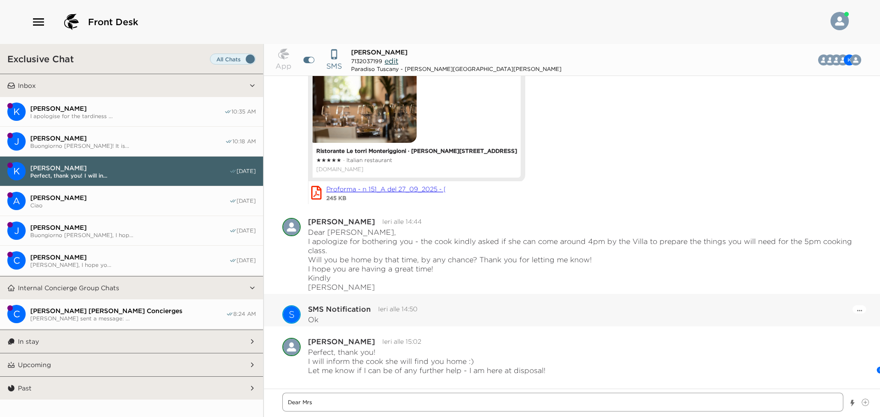
type textarea "Dear Mrs"
type textarea "x"
type textarea "Dear Mrs."
type textarea "x"
type textarea "Dear Mrs."
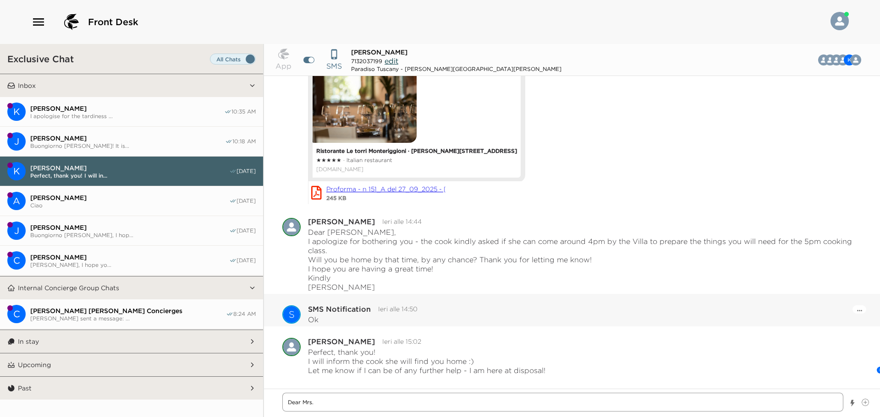
type textarea "x"
type textarea "Dear Mrs. A"
type textarea "x"
type textarea "Dear Mrs. An"
type textarea "x"
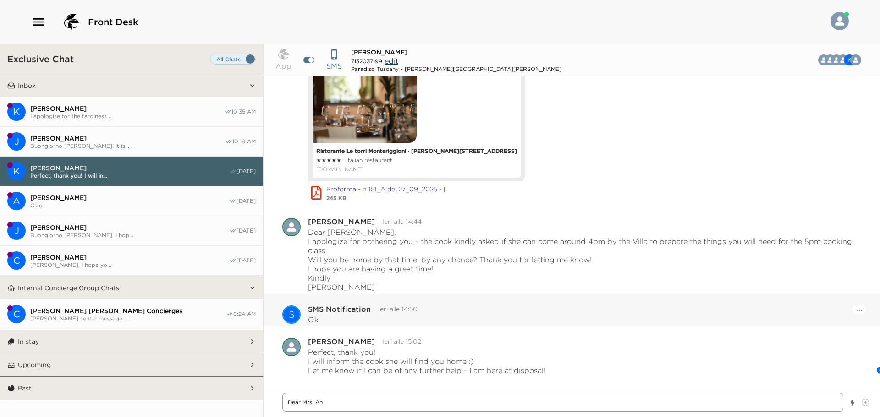
type textarea "Dear Mrs. And"
type textarea "x"
type textarea "Dear [PERSON_NAME]"
type textarea "x"
type textarea "Dear [PERSON_NAME]"
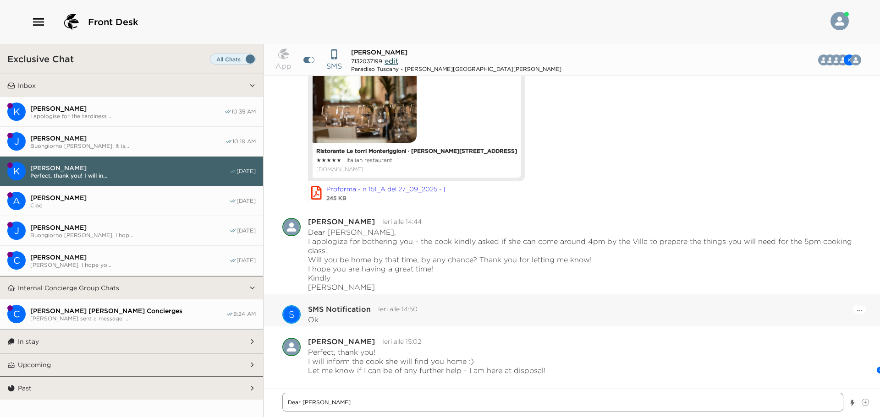
type textarea "x"
type textarea "Dear [PERSON_NAME]"
type textarea "x"
type textarea "Dear [PERSON_NAME]"
type textarea "x"
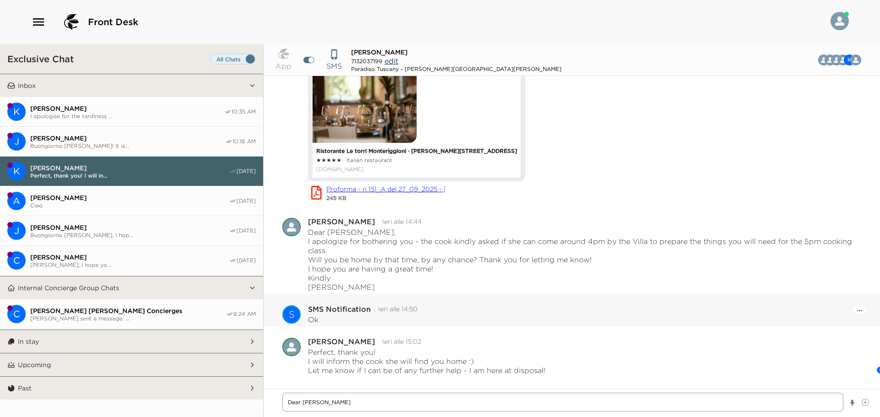
type textarea "Dear [PERSON_NAME]"
type textarea "x"
type textarea "Dear [PERSON_NAME]"
type textarea "x"
type textarea "Dear [PERSON_NAME]"
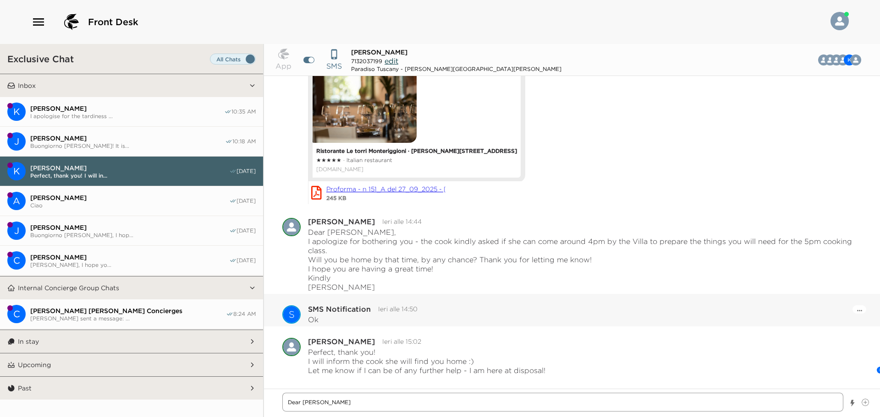
type textarea "x"
type textarea "Dear [PERSON_NAME],"
type textarea "x"
type textarea "Dear [PERSON_NAME],"
type textarea "x"
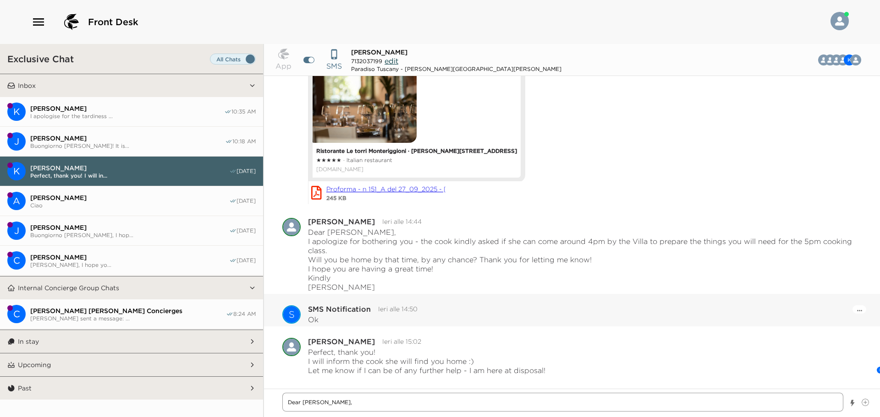
type textarea "Dear [PERSON_NAME],"
type textarea "x"
type textarea "Dear [PERSON_NAME]"
type textarea "x"
type textarea "Dear [PERSON_NAME], My"
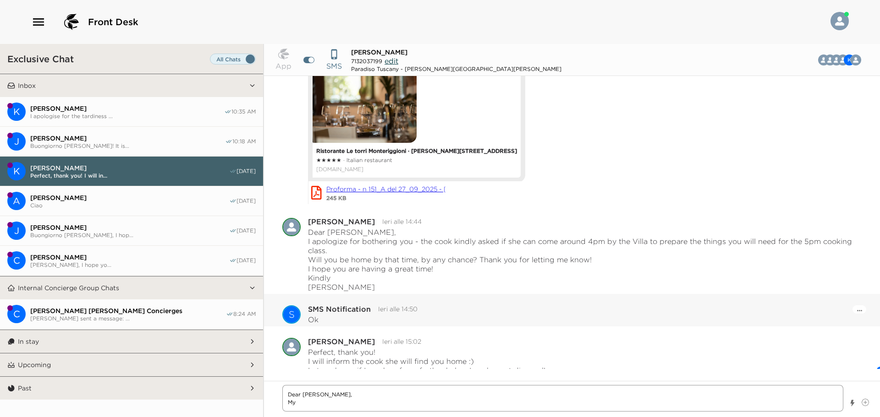
type textarea "x"
type textarea "Dear [PERSON_NAME], My"
type textarea "x"
type textarea "Dear [PERSON_NAME], My c"
type textarea "x"
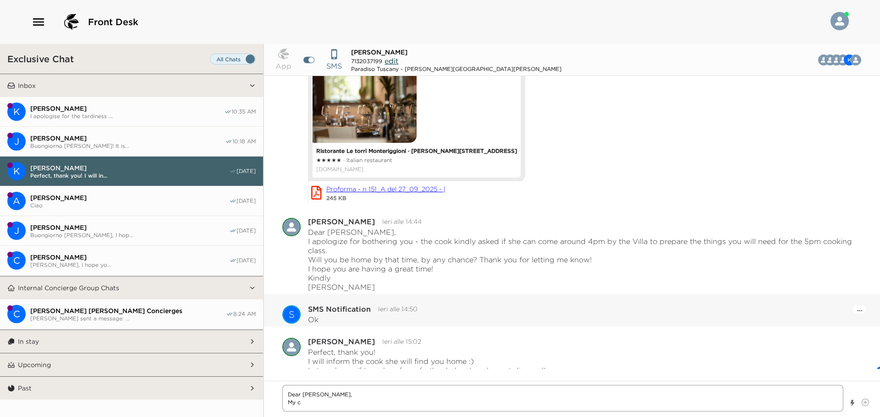
type textarea "Dear [PERSON_NAME], My co"
type textarea "x"
type textarea "Dear [PERSON_NAME], My col"
type textarea "x"
type textarea "Dear [PERSON_NAME], My coll"
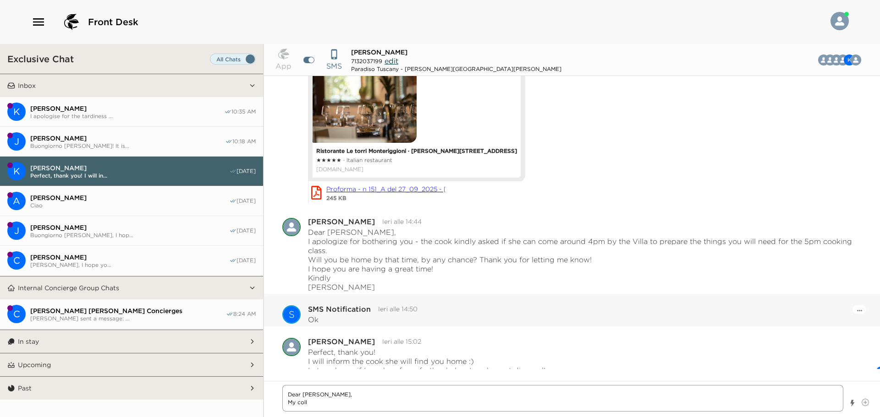
type textarea "x"
type textarea "Dear [PERSON_NAME], My colle"
type textarea "x"
type textarea "Dear [PERSON_NAME], My [PERSON_NAME]"
type textarea "x"
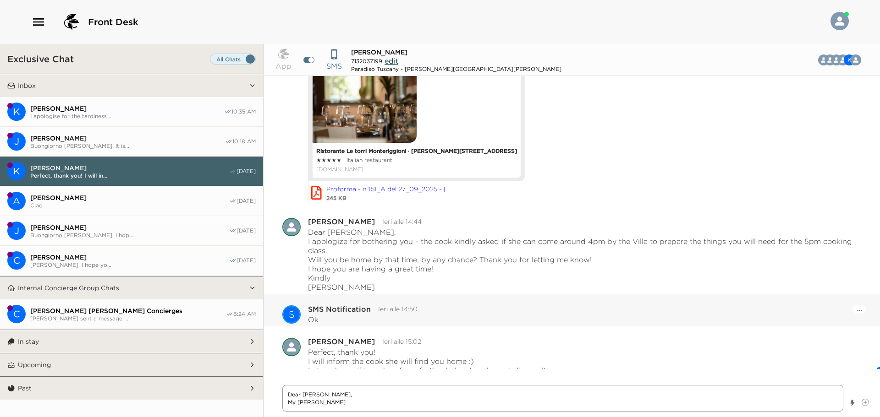
type textarea "Dear [PERSON_NAME], My colleag"
type textarea "x"
type textarea "Dear [PERSON_NAME], My colleagu"
type textarea "x"
type textarea "Dear [PERSON_NAME], My colleague"
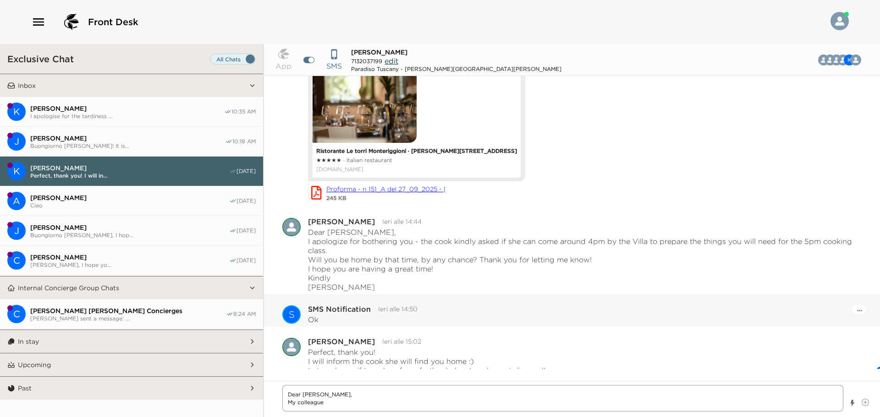
type textarea "x"
type textarea "Dear [PERSON_NAME], My colleagues"
type textarea "x"
type textarea "Dear [PERSON_NAME], My colleagues"
type textarea "x"
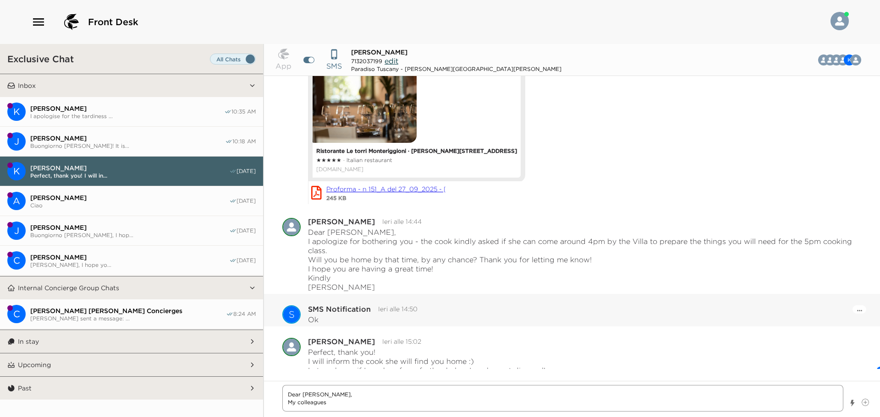
type textarea "Dear [PERSON_NAME], My colleagues h"
type textarea "x"
type textarea "Dear [PERSON_NAME], My colleagues ha"
type textarea "x"
type textarea "Dear [PERSON_NAME], My colleagues hav"
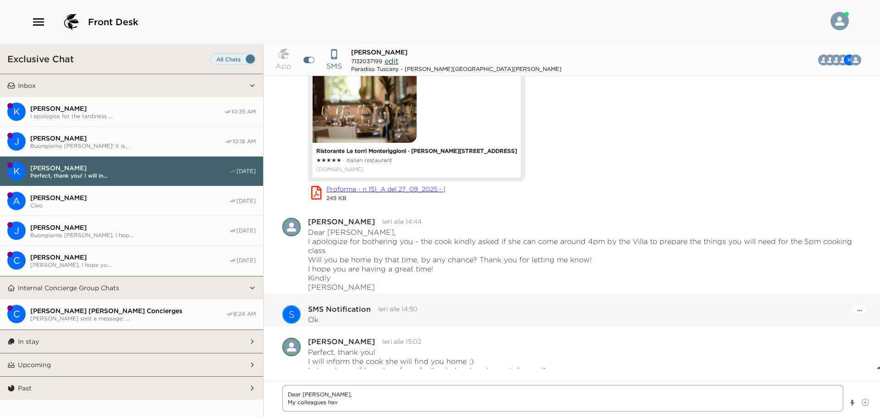
type textarea "x"
type textarea "Dear [PERSON_NAME], My colleagues have"
type textarea "x"
type textarea "Dear [PERSON_NAME], My colleagues have"
type textarea "x"
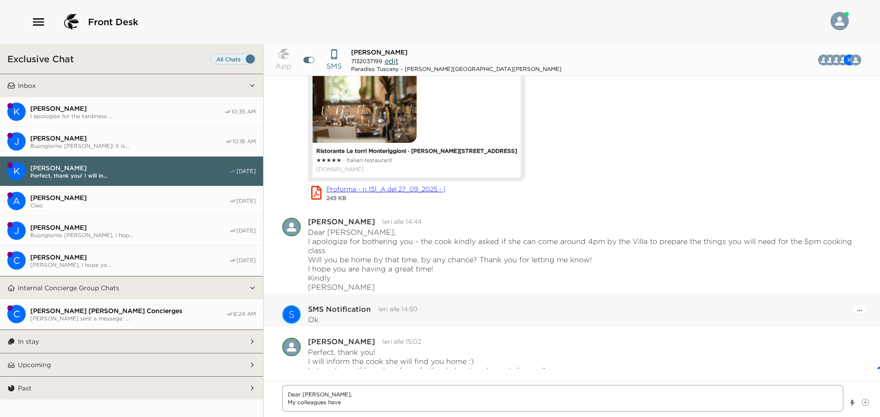
type textarea "Dear [PERSON_NAME], My colleagues have i"
type textarea "x"
type textarea "Dear [PERSON_NAME], My colleagues have in"
type textarea "x"
type textarea "Dear [PERSON_NAME], My colleagues have inf"
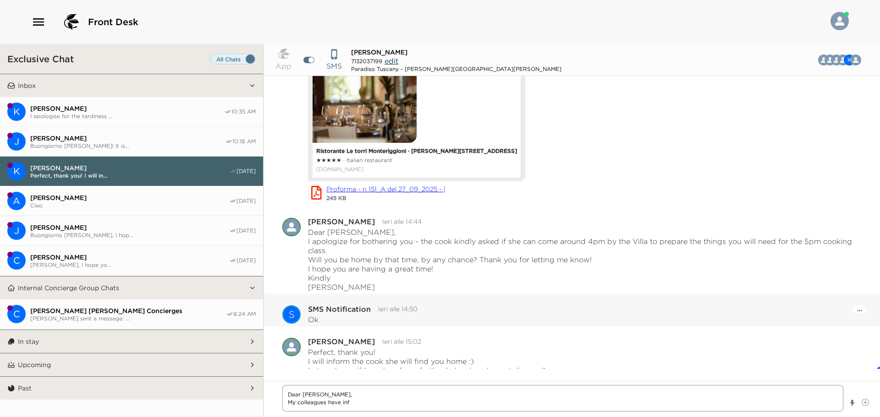
type textarea "x"
type textarea "Dear [PERSON_NAME], My colleagues have info"
type textarea "x"
type textarea "Dear [PERSON_NAME], My colleagues have infor"
type textarea "x"
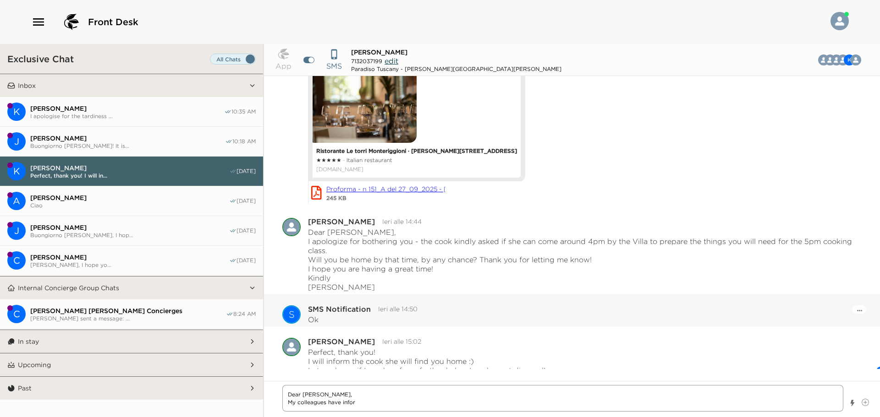
type textarea "Dear [PERSON_NAME], My colleagues have inform"
type textarea "x"
type textarea "Dear [PERSON_NAME], My colleagues have informa"
type textarea "x"
type textarea "Dear [PERSON_NAME], My colleagues have inform"
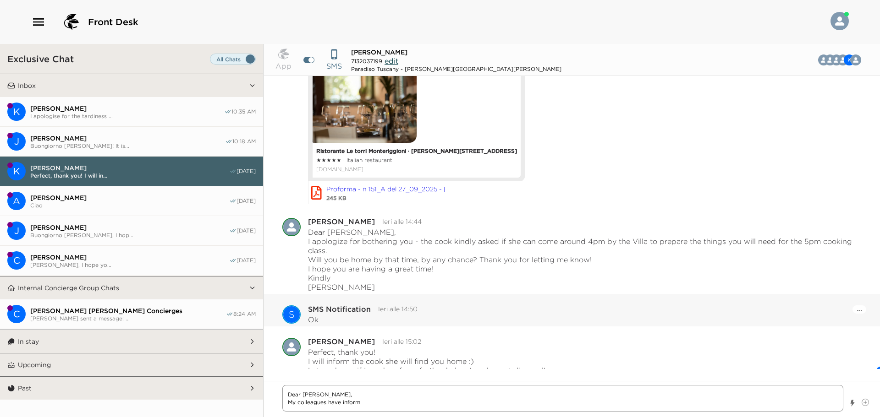
type textarea "x"
type textarea "Dear [PERSON_NAME], My colleagues have informe"
type textarea "x"
type textarea "Dear [PERSON_NAME], My colleagues have informed"
type textarea "x"
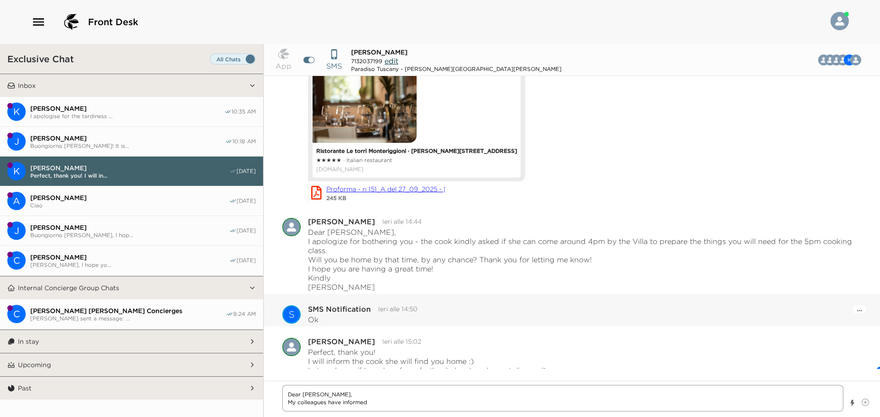
type textarea "Dear [PERSON_NAME], My colleagues have informed"
type textarea "x"
type textarea "Dear [PERSON_NAME], My colleagues have informed m"
type textarea "x"
type textarea "Dear [PERSON_NAME], My colleagues have informed my"
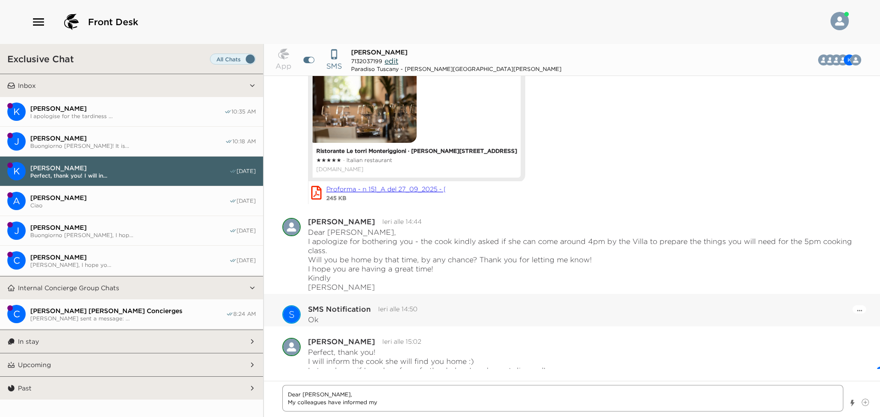
type textarea "x"
type textarea "Dear [PERSON_NAME], My colleagues have informed m"
type textarea "x"
type textarea "Dear [PERSON_NAME], My colleagues have informed me"
type textarea "x"
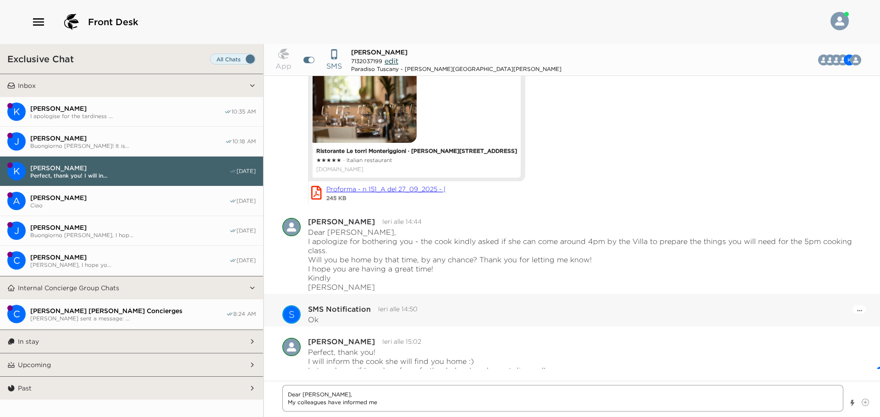
type textarea "Dear [PERSON_NAME], My colleagues have informed me"
type textarea "x"
type textarea "Dear [PERSON_NAME], My colleagues have informed me t"
type textarea "x"
type textarea "Dear [PERSON_NAME], My colleagues have informed me ta"
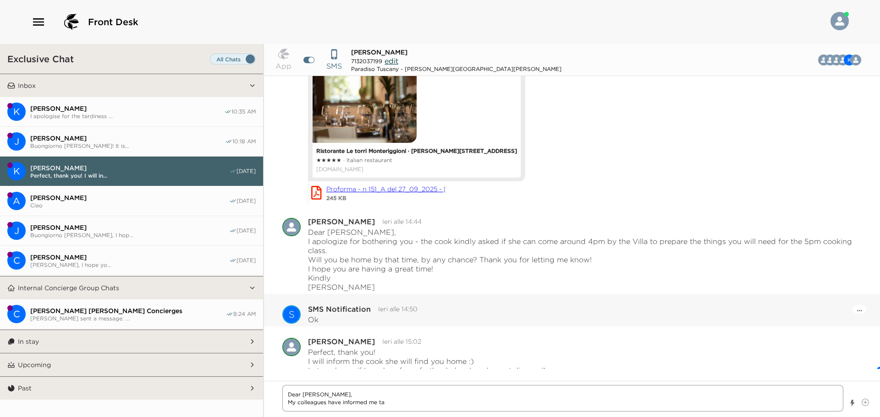
type textarea "x"
type textarea "Dear [PERSON_NAME], My colleagues have informed me t"
type textarea "x"
type textarea "Dear [PERSON_NAME], My colleagues have informed me th"
type textarea "x"
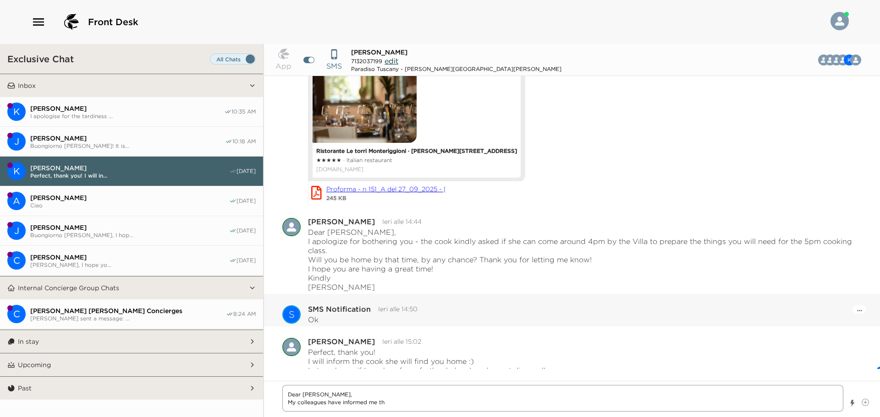
type textarea "Dear [PERSON_NAME], My colleagues have informed me tha"
type textarea "x"
type textarea "Dear [PERSON_NAME], My colleagues have informed me that"
type textarea "x"
type textarea "Dear [PERSON_NAME], My colleagues have informed me that"
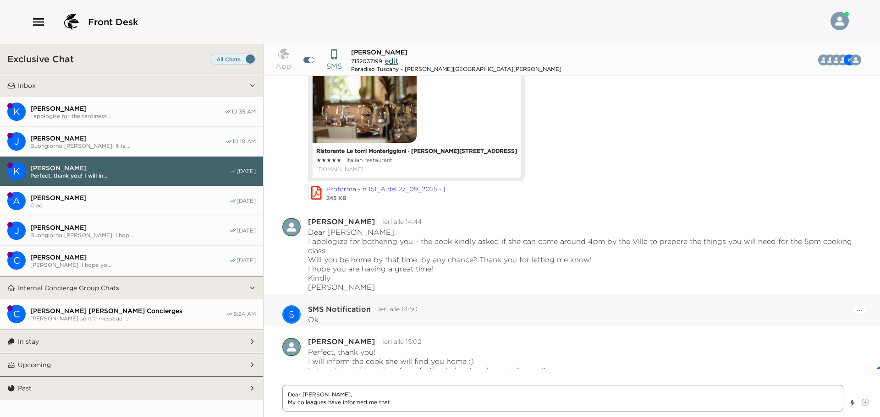
type textarea "x"
type textarea "Dear [PERSON_NAME], My colleagues have informed me that t"
type textarea "x"
type textarea "Dear [PERSON_NAME], My colleagues have informed me that th"
type textarea "x"
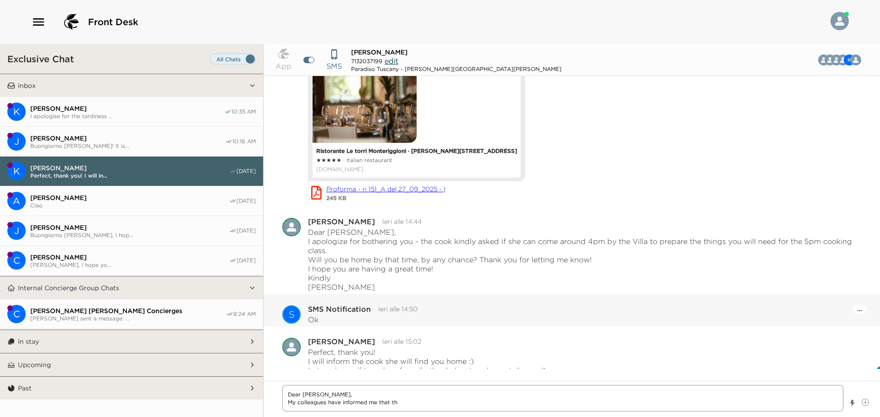
type textarea "Dear [PERSON_NAME], My colleagues have informed me that thi"
type textarea "x"
type textarea "Dear [PERSON_NAME], My colleagues have informed me that this"
type textarea "x"
type textarea "Dear [PERSON_NAME], My colleagues have informed me that this"
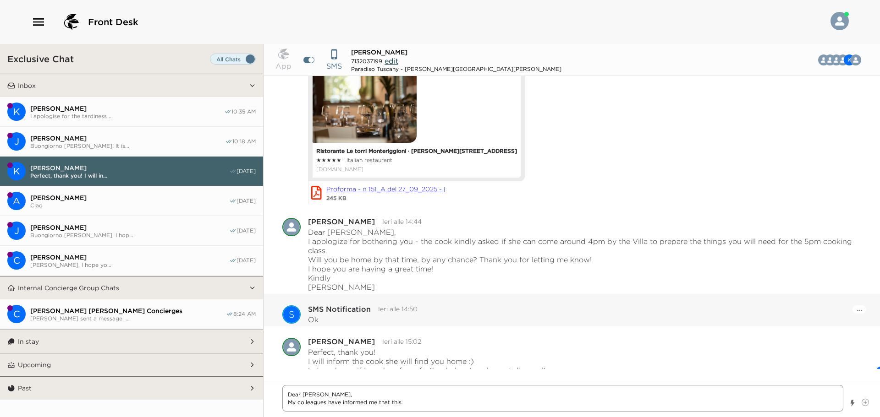
type textarea "x"
type textarea "Dear [PERSON_NAME], My colleagues have informed me that this m"
type textarea "x"
type textarea "Dear [PERSON_NAME], My colleagues have informed me that this mo"
type textarea "x"
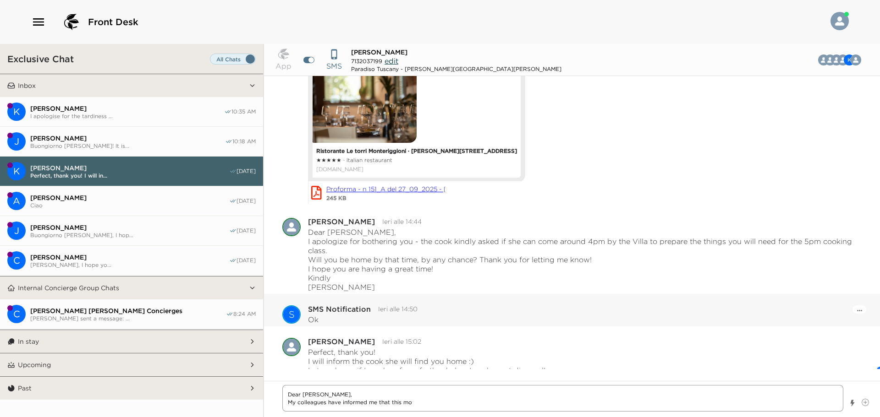
type textarea "Dear [PERSON_NAME], My colleagues have informed me that this mor"
type textarea "x"
type textarea "Dear [PERSON_NAME], My colleagues have informed me that this morn"
type textarea "x"
type textarea "Dear [PERSON_NAME], My colleagues have informed me that this morni"
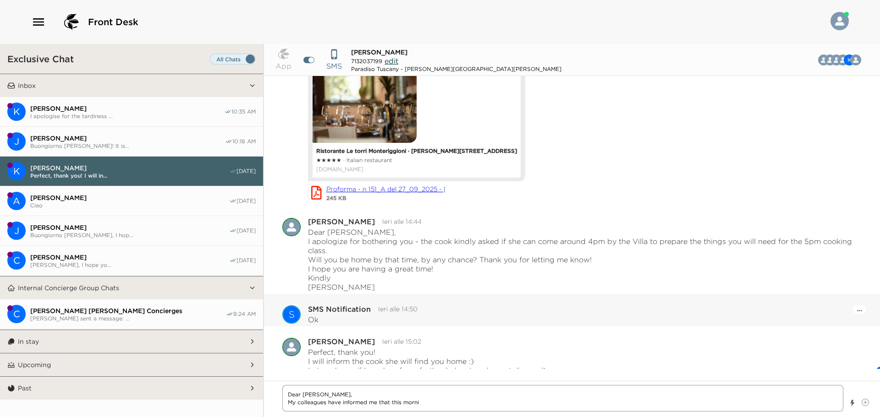
type textarea "x"
type textarea "Dear [PERSON_NAME], My colleagues have informed me that this mornin"
type textarea "x"
type textarea "Dear [PERSON_NAME], My colleagues have informed me that this morning"
type textarea "x"
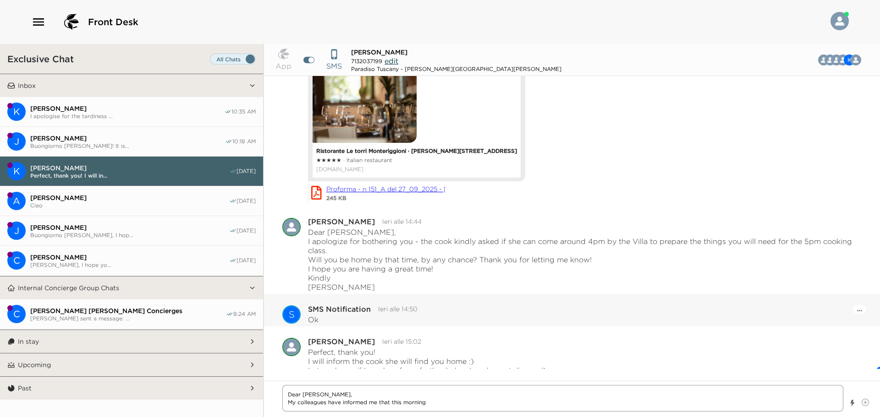
type textarea "Dear [PERSON_NAME], My colleagues have informed me that this morning"
type textarea "x"
type textarea "Dear [PERSON_NAME], My colleagues have informed me that this morning y"
type textarea "x"
type textarea "Dear [PERSON_NAME], My colleagues have informed me that this morning yo"
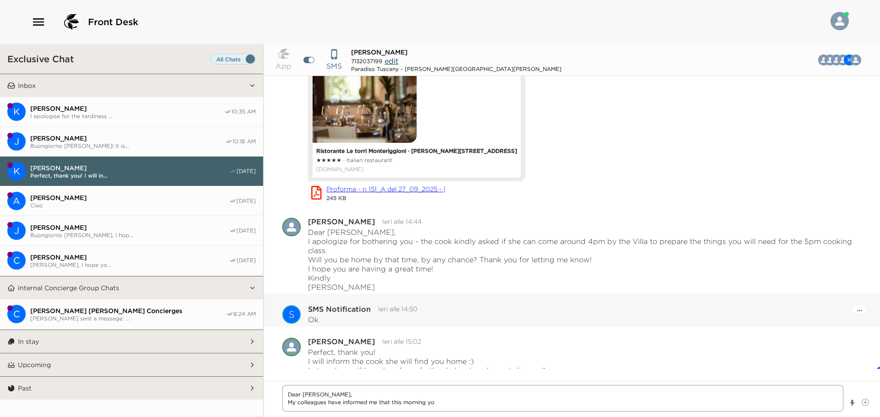
type textarea "x"
type textarea "Dear [PERSON_NAME], My colleagues have informed me that this morning you"
type textarea "x"
type textarea "Dear [PERSON_NAME], My colleagues have informed me that this morning you"
type textarea "x"
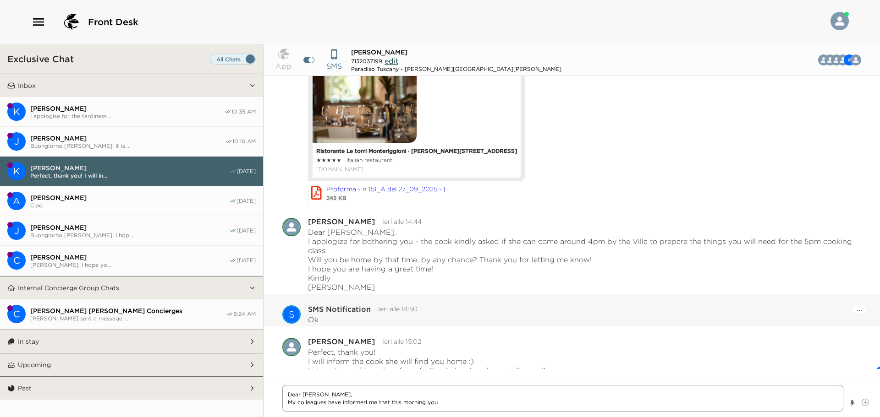
type textarea "Dear [PERSON_NAME], My colleagues have informed me that this morning you s"
type textarea "x"
type textarea "Dear [PERSON_NAME], My colleagues have informed me that this morning you st"
type textarea "x"
type textarea "Dear [PERSON_NAME], My colleagues have informed me that this morning you sto"
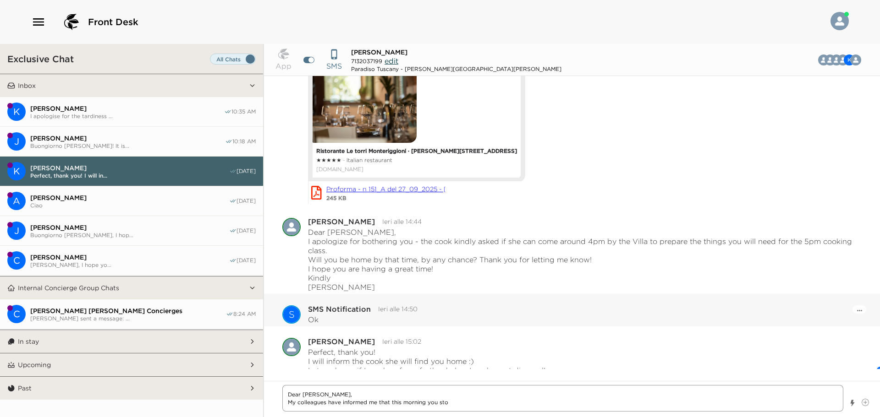
type textarea "x"
type textarea "Dear [PERSON_NAME], My colleagues have informed me that this morning you stop"
type textarea "x"
type textarea "Dear [PERSON_NAME], My colleagues have informed me that this morning you stopp"
type textarea "x"
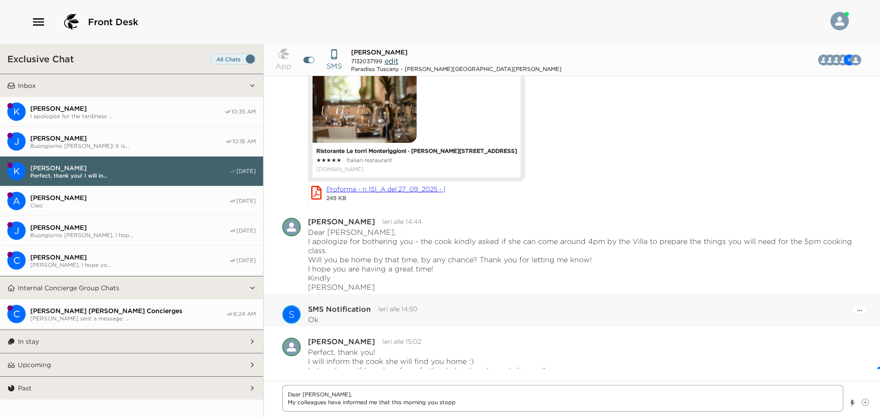
type textarea "Dear [PERSON_NAME], My colleagues have informed me that this morning you stoppe"
type textarea "x"
type textarea "Dear [PERSON_NAME], My colleagues have informed me that this morning you stopped"
type textarea "x"
type textarea "Dear [PERSON_NAME], My colleagues have informed me that this morning you stopped"
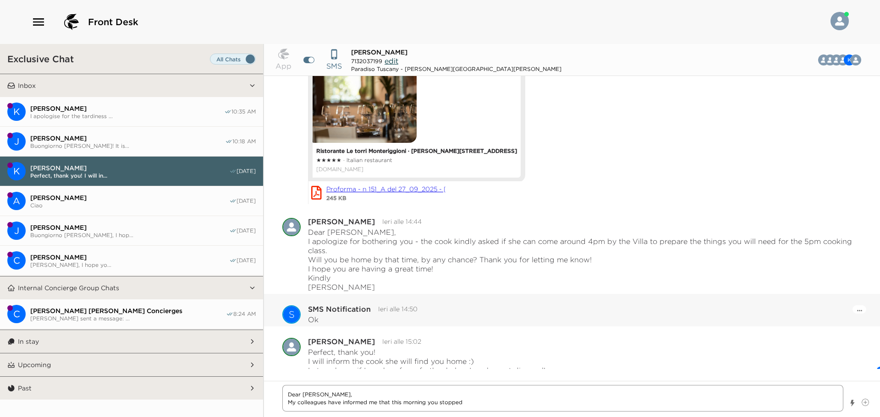
type textarea "x"
type textarea "Dear [PERSON_NAME], My colleagues have informed me that this morning you stoppe…"
type textarea "x"
type textarea "Dear [PERSON_NAME], My colleagues have informed me that this morning you stoppe…"
type textarea "x"
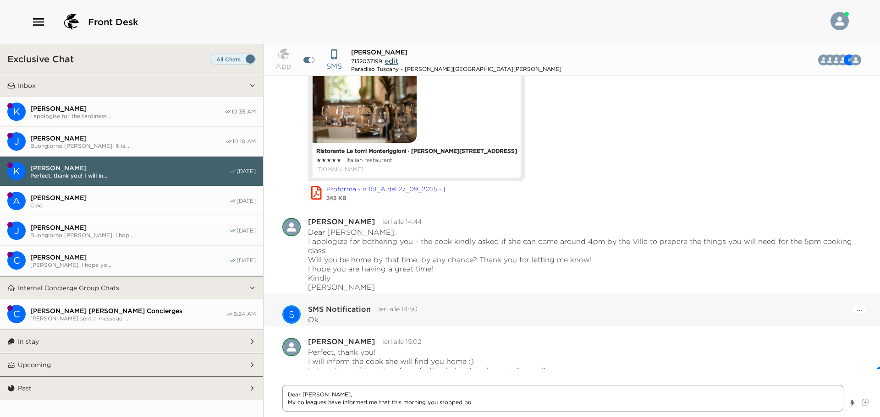
type textarea "Dear [PERSON_NAME], My colleagues have informed me that this morning you stoppe…"
type textarea "x"
type textarea "Dear [PERSON_NAME], My colleagues have informed me that this morning you stoppe…"
type textarea "x"
type textarea "Dear [PERSON_NAME], My colleagues have informed me that this morning you stoppe…"
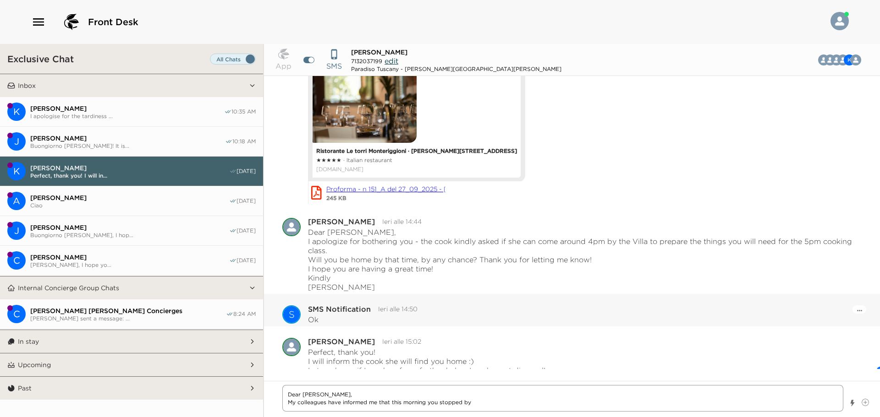
type textarea "x"
type textarea "Dear [PERSON_NAME], My colleagues have informed me that this morning you stoppe…"
type textarea "x"
type textarea "Dear [PERSON_NAME], My colleagues have informed me that this morning you stoppe…"
type textarea "x"
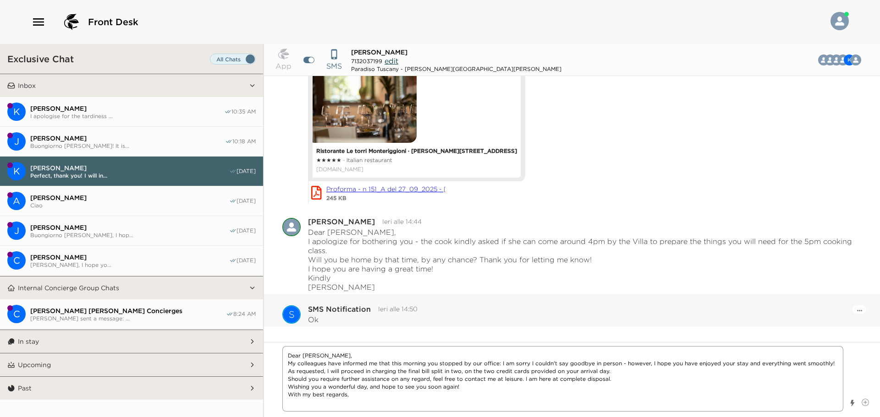
scroll to position [1333, 0]
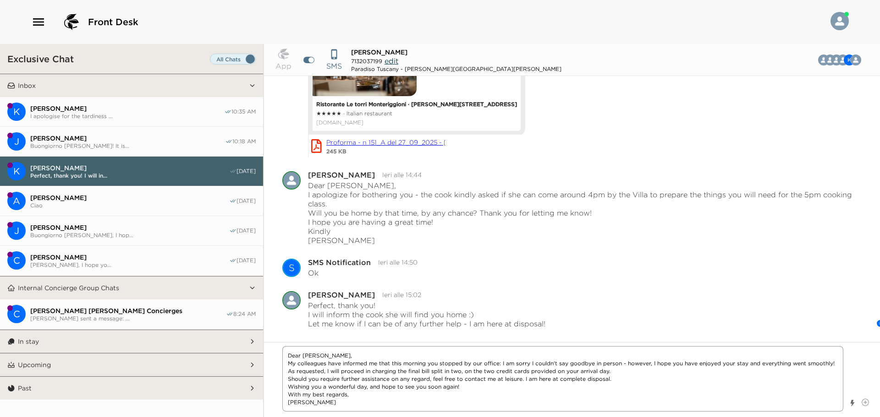
click at [484, 372] on textarea "Dear [PERSON_NAME], My colleagues have informed me that this morning you stoppe…" at bounding box center [562, 379] width 561 height 66
click at [594, 374] on textarea "Dear [PERSON_NAME], My colleagues have informed me that this morning you stoppe…" at bounding box center [562, 379] width 561 height 66
click at [370, 402] on textarea "Dear [PERSON_NAME], My colleagues have informed me that this morning you stoppe…" at bounding box center [562, 379] width 561 height 66
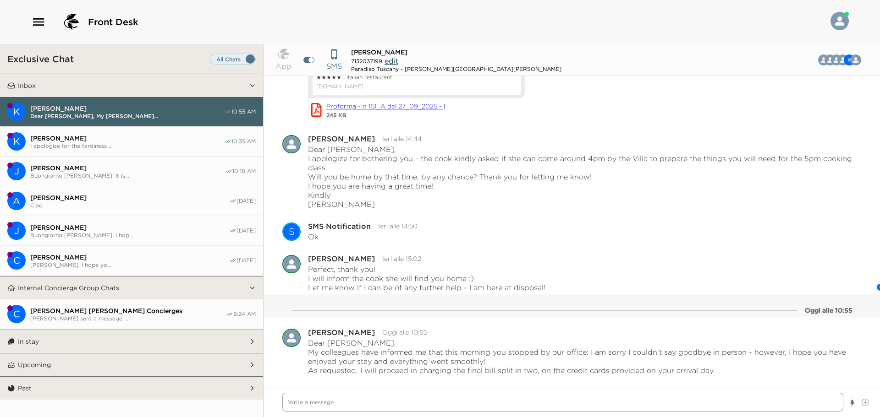
scroll to position [1406, 0]
